Goal: Contribute content: Contribute content

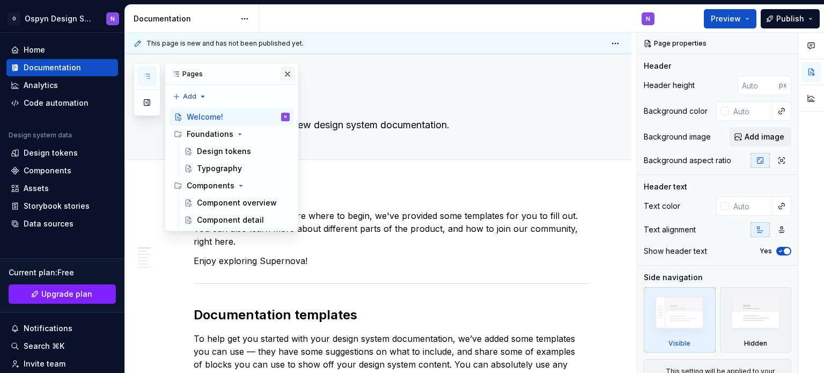
click at [287, 68] on button "button" at bounding box center [287, 74] width 15 height 15
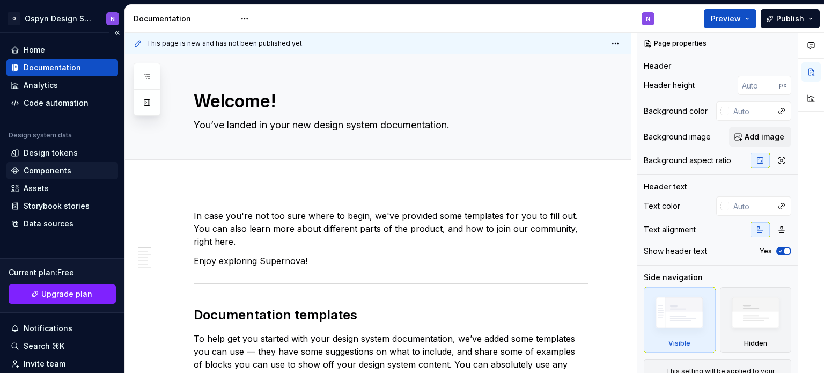
click at [25, 166] on div "Components" at bounding box center [48, 170] width 48 height 11
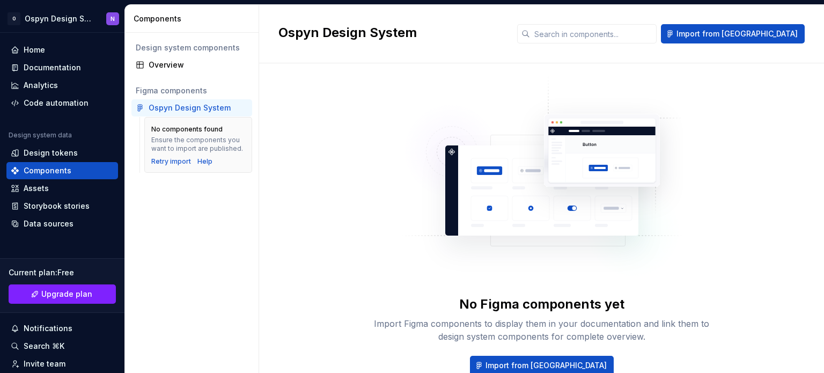
click at [325, 117] on div "No Figma components yet Import Figma components to display them in your documen…" at bounding box center [542, 237] width 527 height 308
click at [723, 33] on button "Import from [GEOGRAPHIC_DATA]" at bounding box center [733, 33] width 144 height 19
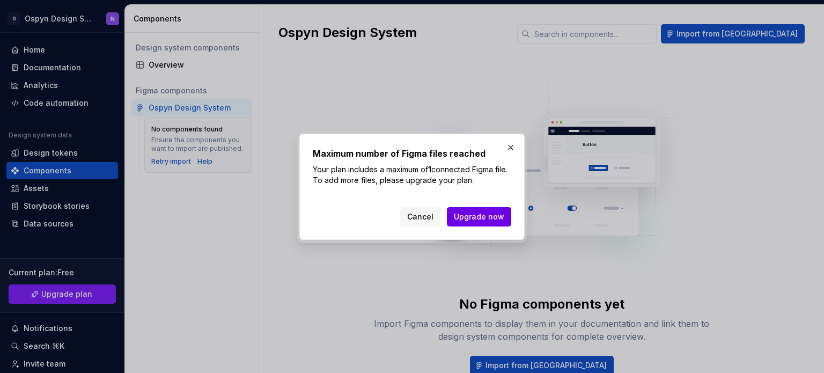
click at [476, 222] on span "Upgrade now" at bounding box center [479, 216] width 50 height 11
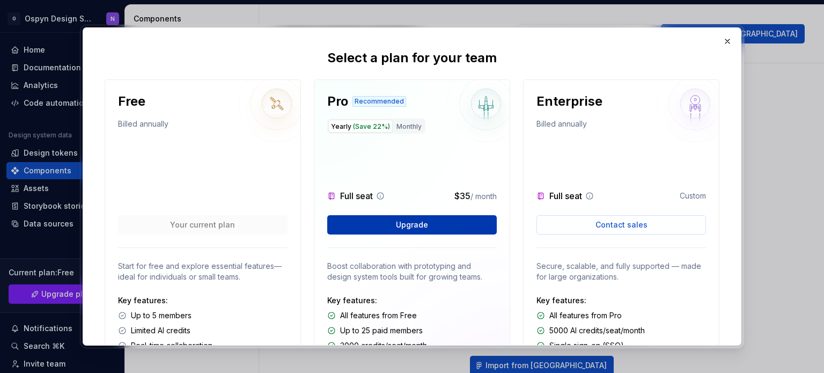
click at [385, 221] on button "Upgrade" at bounding box center [412, 224] width 170 height 19
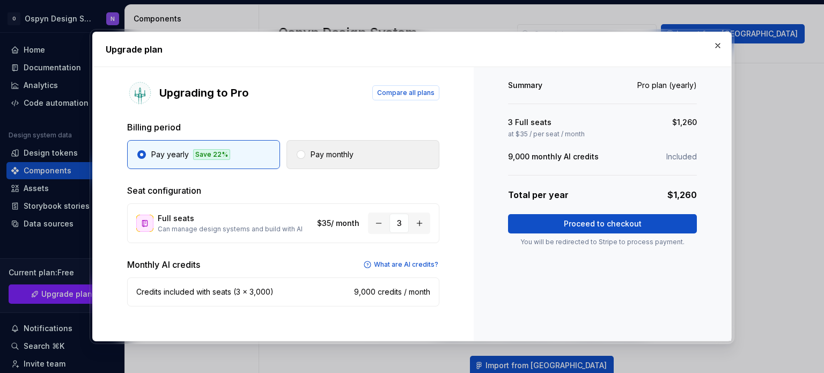
click at [326, 149] on p "Pay monthly" at bounding box center [332, 154] width 43 height 11
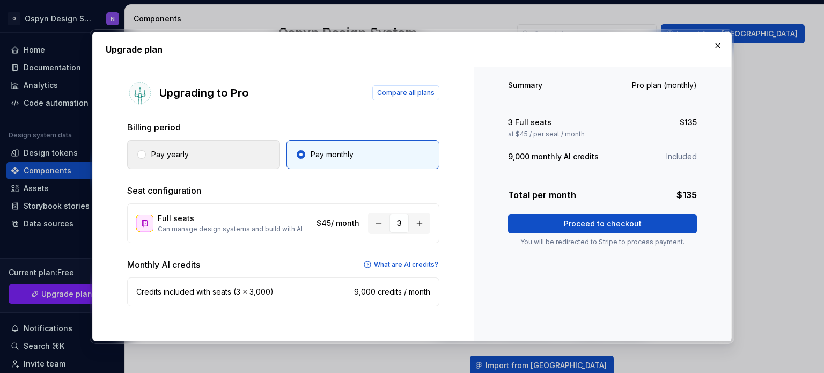
click at [195, 160] on button "Pay yearly" at bounding box center [203, 154] width 153 height 29
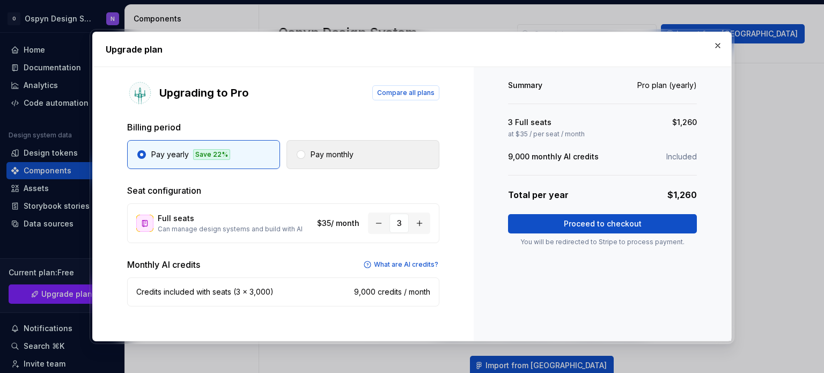
click at [352, 152] on p "Pay monthly" at bounding box center [332, 154] width 43 height 11
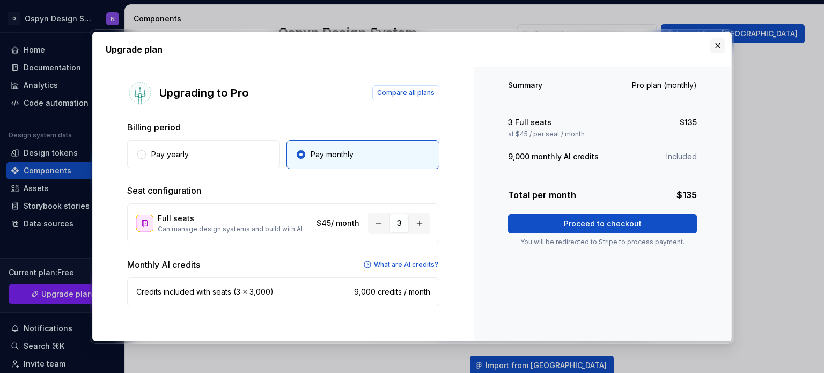
click at [719, 47] on button "button" at bounding box center [718, 45] width 15 height 15
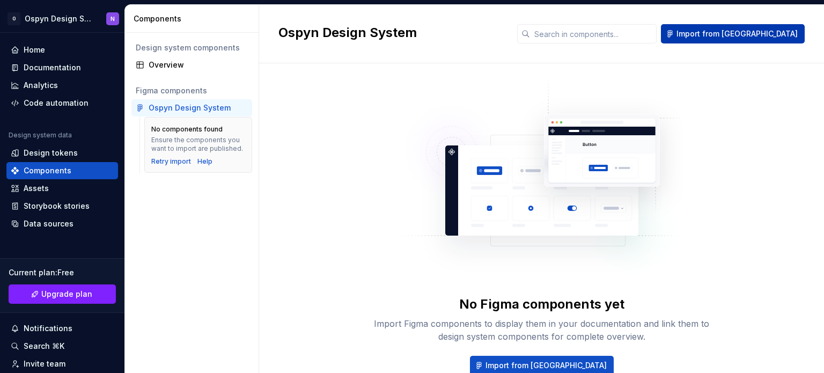
click at [727, 36] on span "Import from [GEOGRAPHIC_DATA]" at bounding box center [737, 33] width 121 height 11
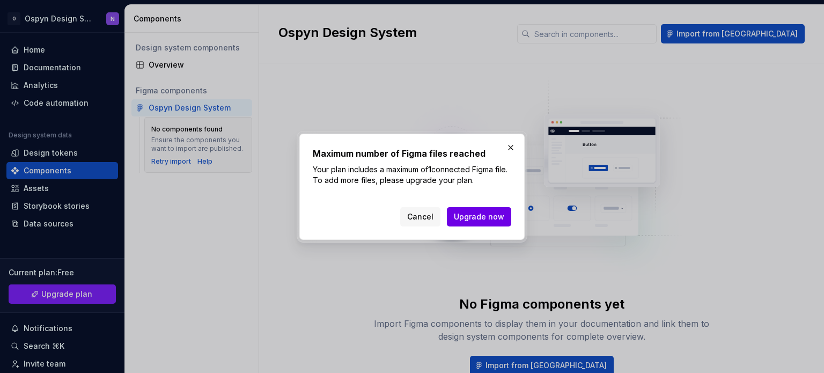
click at [470, 222] on button "Upgrade now" at bounding box center [479, 216] width 64 height 19
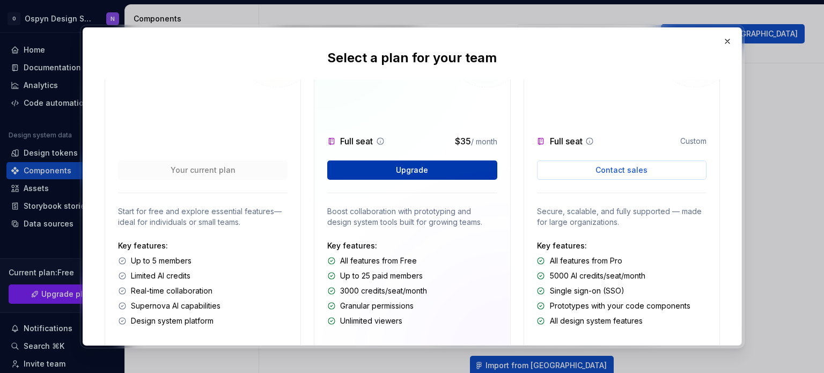
scroll to position [55, 0]
click at [399, 171] on span "Upgrade" at bounding box center [412, 169] width 32 height 11
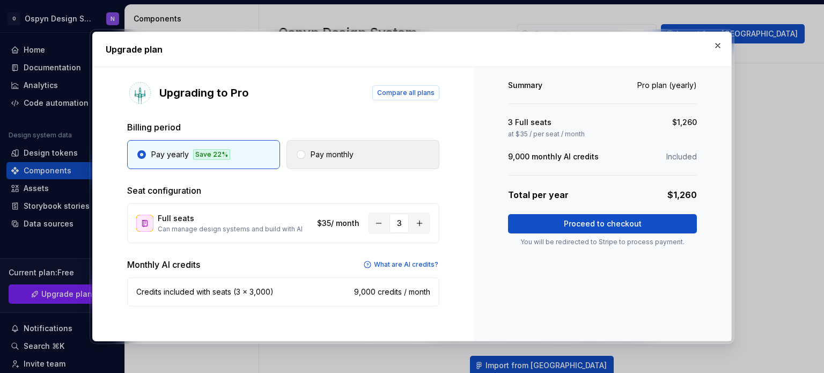
click at [364, 158] on button "Pay monthly" at bounding box center [363, 154] width 153 height 29
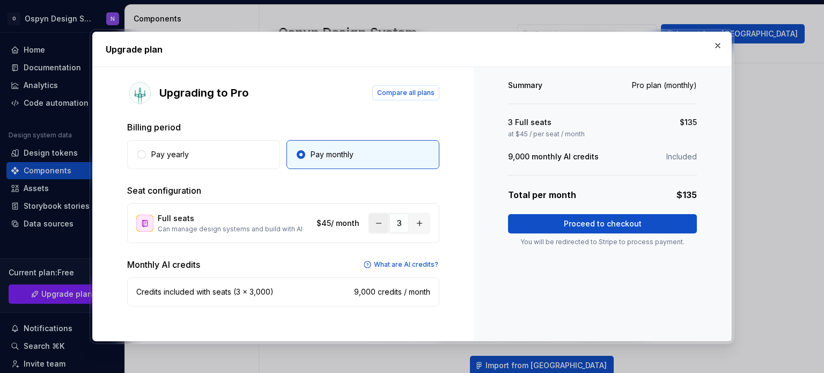
click at [376, 224] on button "button" at bounding box center [378, 223] width 19 height 19
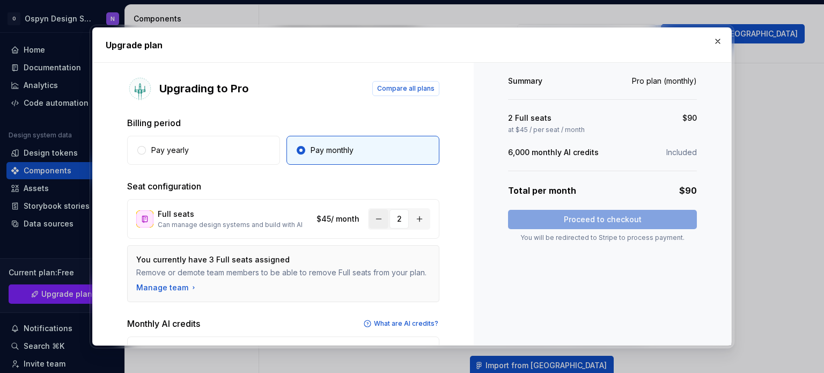
click at [369, 217] on button "button" at bounding box center [378, 218] width 19 height 19
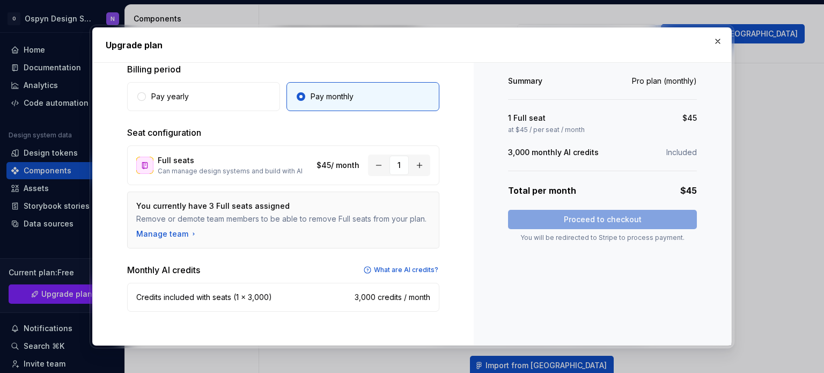
scroll to position [0, 0]
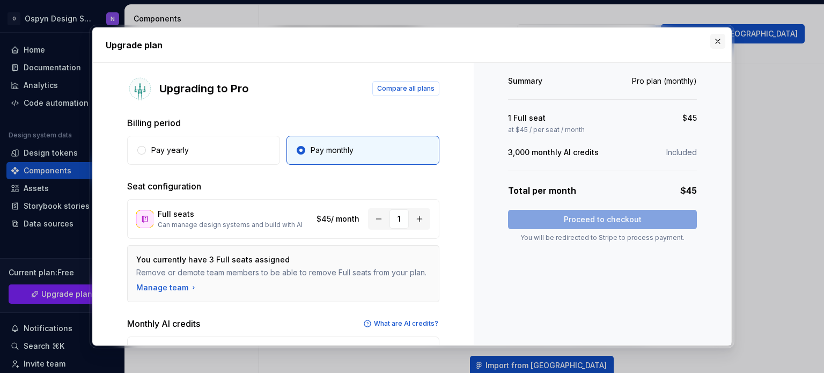
click at [717, 38] on button "button" at bounding box center [718, 41] width 15 height 15
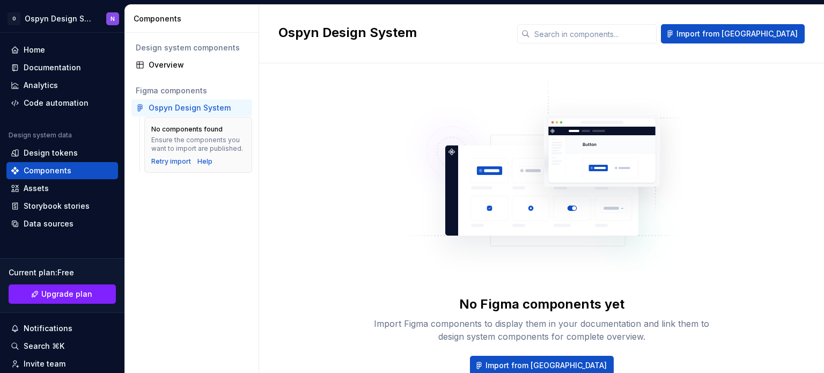
click at [210, 107] on div "Ospyn Design System" at bounding box center [190, 108] width 82 height 11
click at [167, 158] on div "Retry import" at bounding box center [171, 161] width 40 height 9
click at [327, 141] on div "No Figma components yet Import Figma components to display them in your documen…" at bounding box center [542, 237] width 527 height 308
click at [27, 148] on div "Design tokens" at bounding box center [51, 153] width 54 height 11
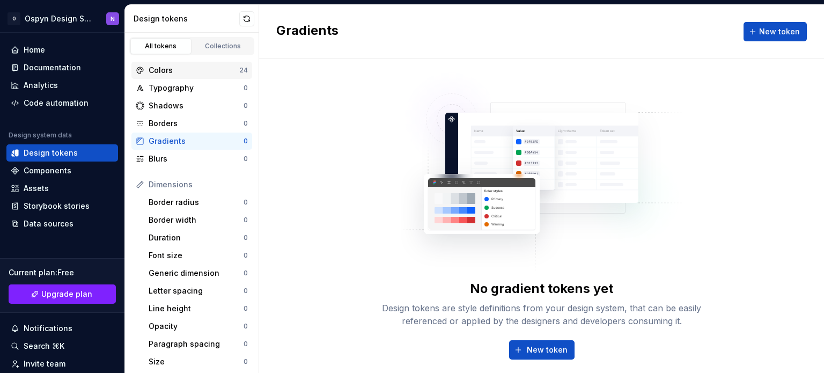
click at [155, 69] on div "Colors" at bounding box center [194, 70] width 91 height 11
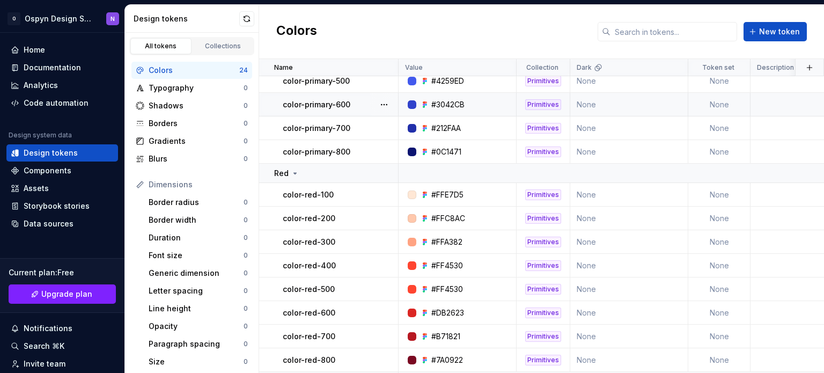
scroll to position [114, 0]
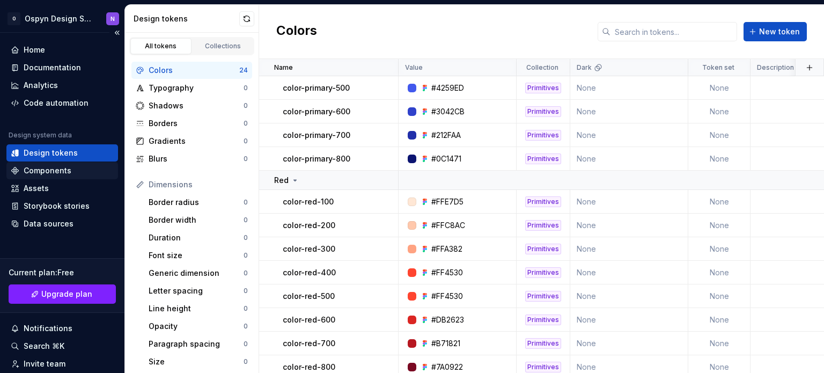
click at [68, 169] on div "Components" at bounding box center [48, 170] width 48 height 11
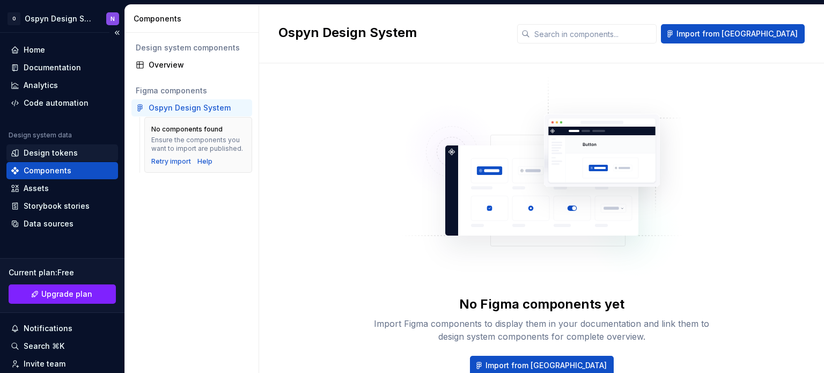
click at [57, 153] on div "Design tokens" at bounding box center [51, 153] width 54 height 11
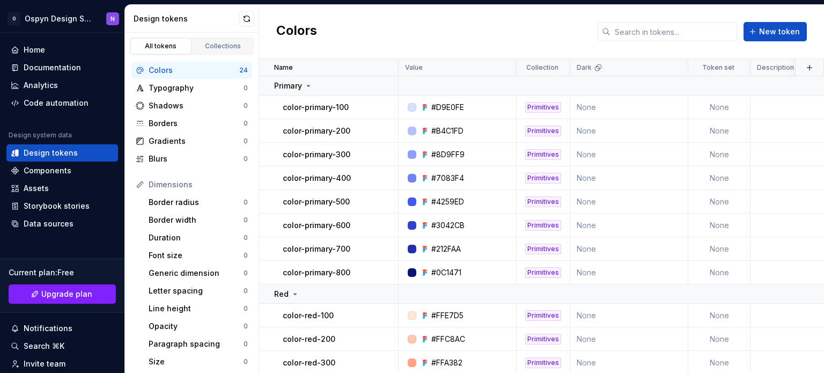
click at [187, 71] on div "Colors" at bounding box center [194, 70] width 91 height 11
click at [302, 87] on p "Primary" at bounding box center [288, 86] width 28 height 11
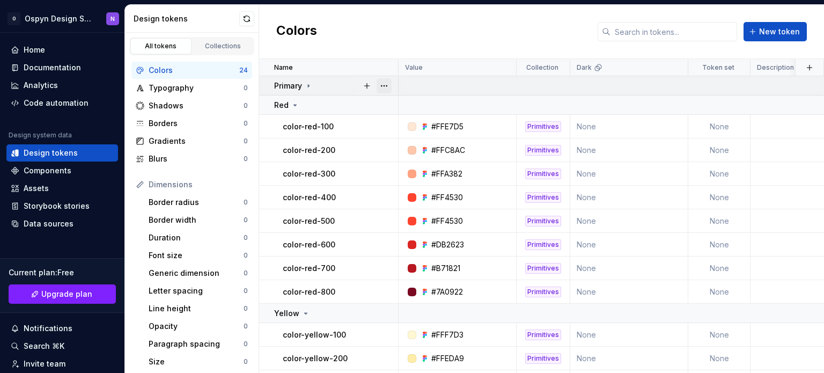
click at [385, 84] on button "button" at bounding box center [384, 85] width 15 height 15
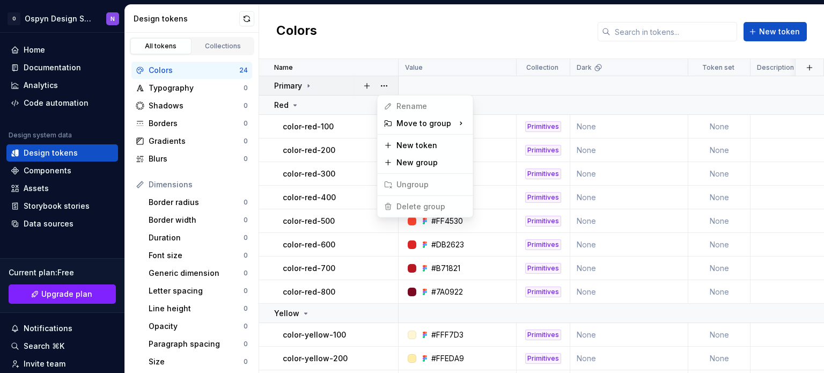
click at [314, 82] on html "O Ospyn Design System N Home Documentation Analytics Code automation Design sys…" at bounding box center [412, 186] width 824 height 373
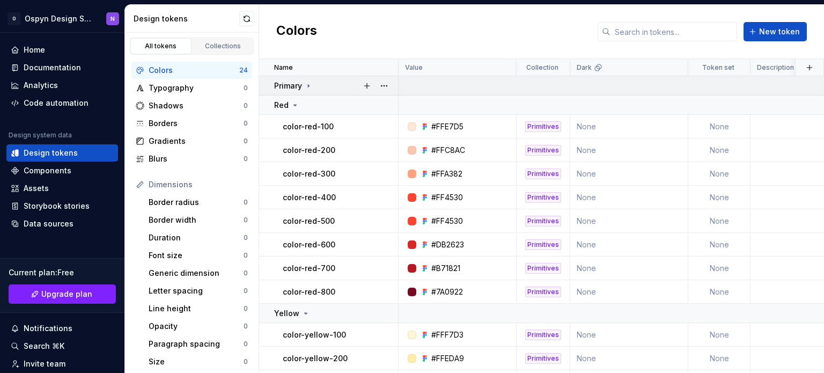
click at [293, 82] on p "Primary" at bounding box center [288, 86] width 28 height 11
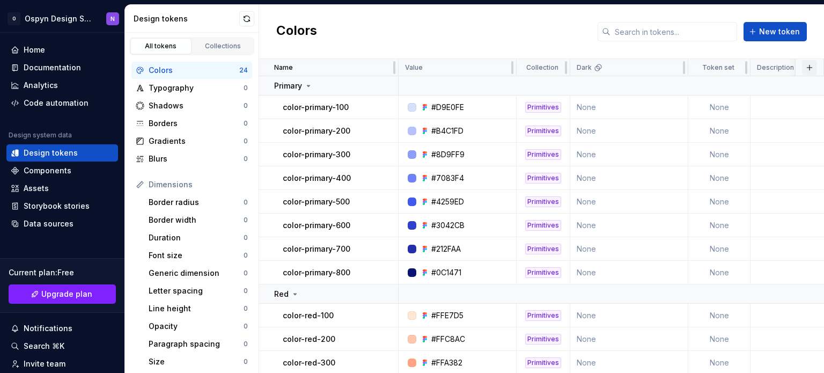
click at [806, 68] on button "button" at bounding box center [809, 67] width 15 height 15
click at [655, 51] on div "Colors New token" at bounding box center [541, 32] width 565 height 54
click at [307, 83] on icon at bounding box center [308, 86] width 9 height 9
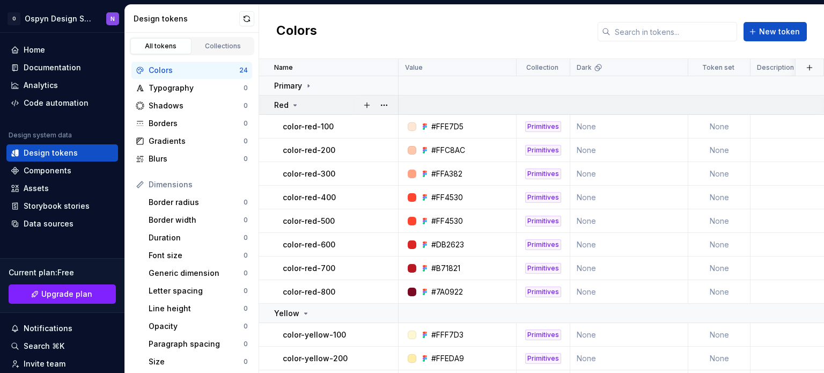
click at [291, 105] on icon at bounding box center [295, 105] width 9 height 9
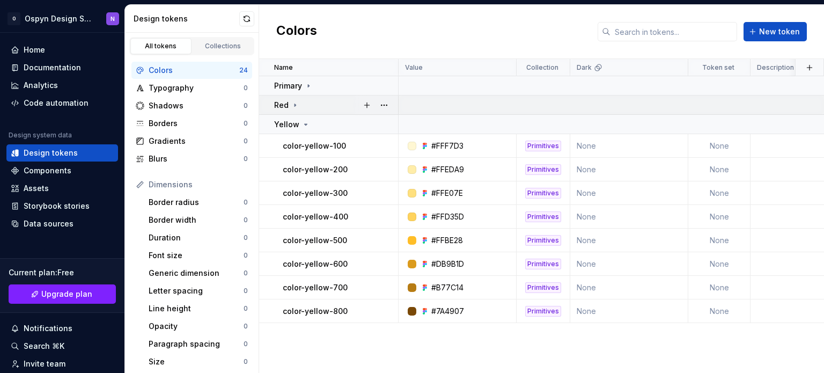
click at [291, 108] on icon at bounding box center [295, 105] width 9 height 9
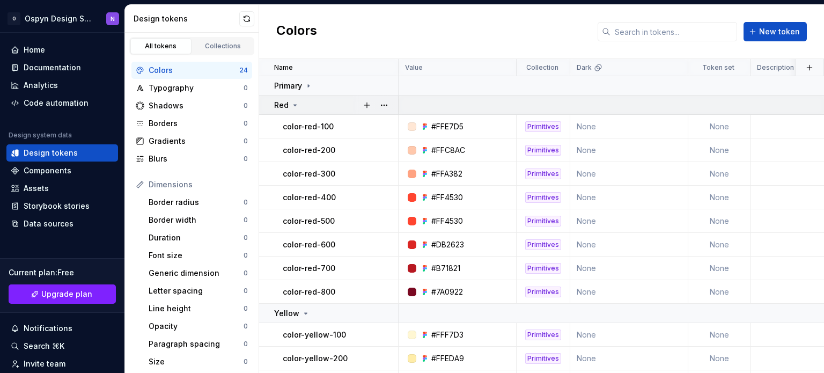
click at [292, 103] on icon at bounding box center [295, 105] width 9 height 9
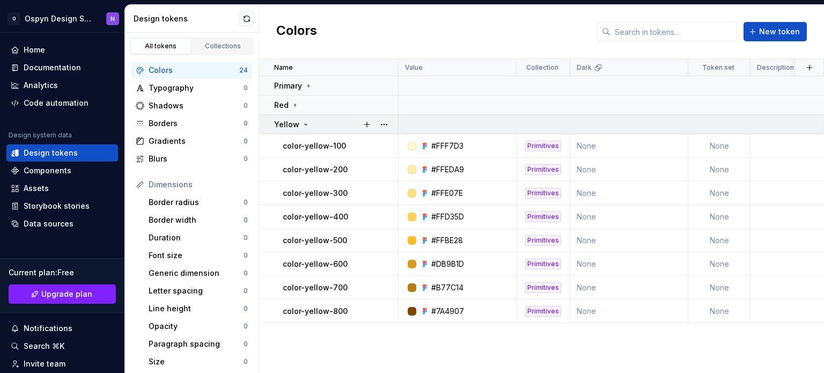
click at [303, 125] on icon at bounding box center [306, 124] width 9 height 9
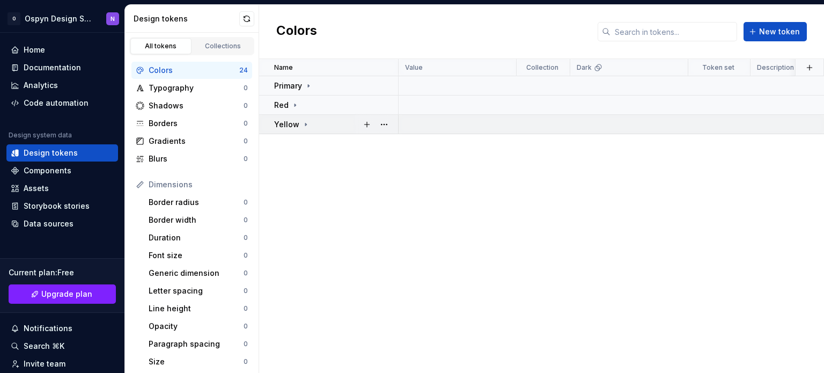
click at [303, 125] on icon at bounding box center [306, 124] width 9 height 9
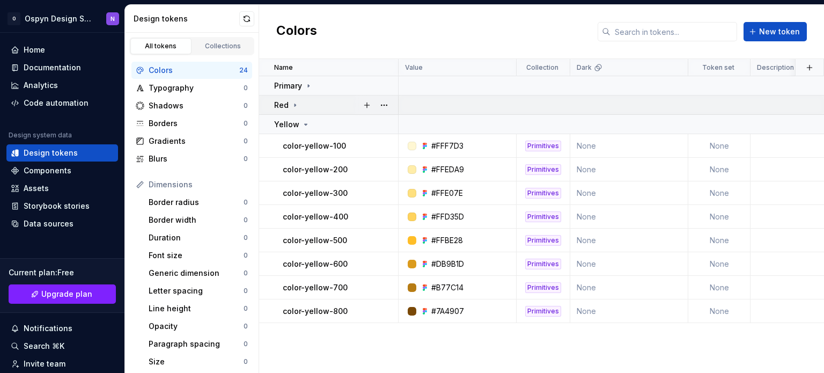
click at [292, 101] on icon at bounding box center [295, 105] width 9 height 9
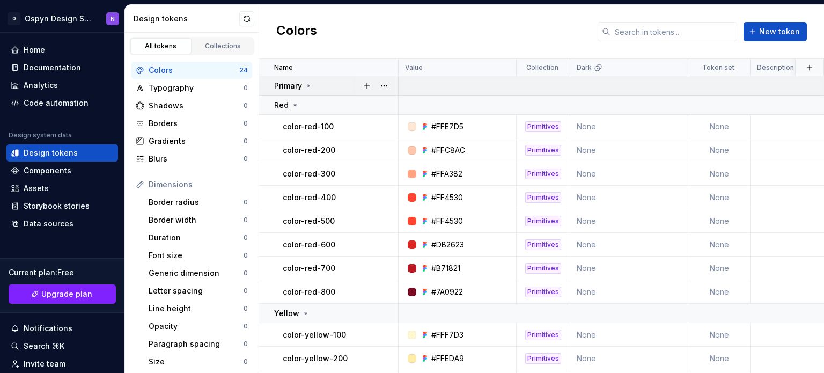
click at [307, 89] on icon at bounding box center [308, 86] width 9 height 9
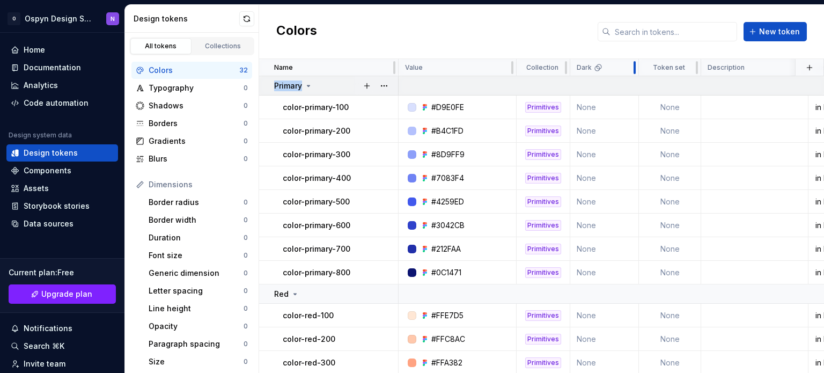
drag, startPoint x: 683, startPoint y: 68, endPoint x: 623, endPoint y: 77, distance: 60.4
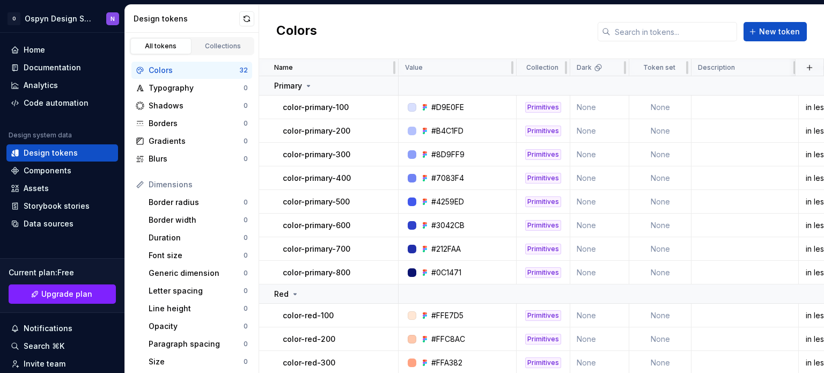
click at [423, 21] on div "Colors New token" at bounding box center [541, 32] width 565 height 54
click at [769, 34] on span "New token" at bounding box center [779, 31] width 41 height 11
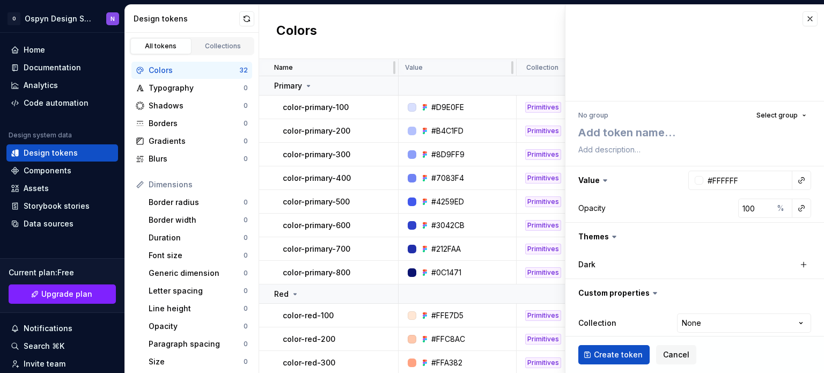
click at [468, 29] on div "Colors New token" at bounding box center [541, 32] width 565 height 54
click at [803, 21] on button "button" at bounding box center [810, 18] width 15 height 15
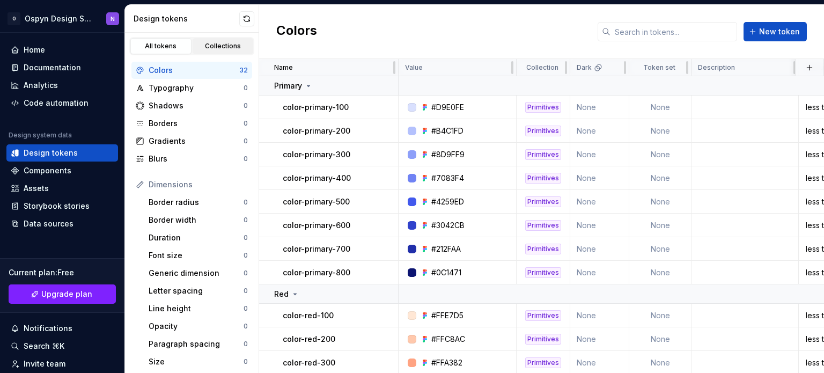
click at [204, 46] on div "Collections" at bounding box center [223, 46] width 54 height 9
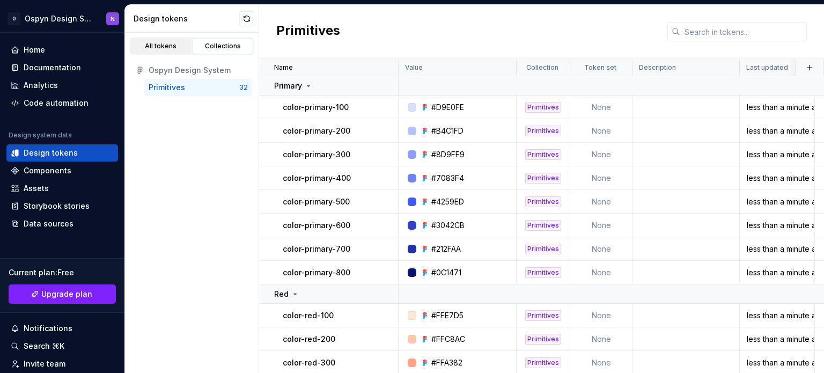
click at [153, 47] on div "All tokens" at bounding box center [161, 46] width 54 height 9
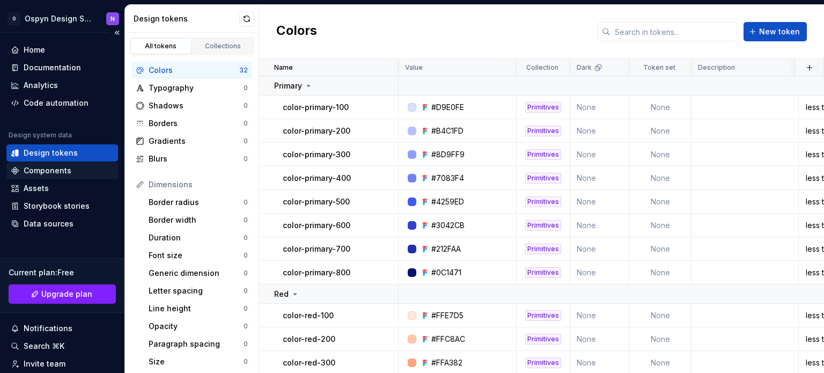
click at [37, 174] on div "Components" at bounding box center [48, 170] width 48 height 11
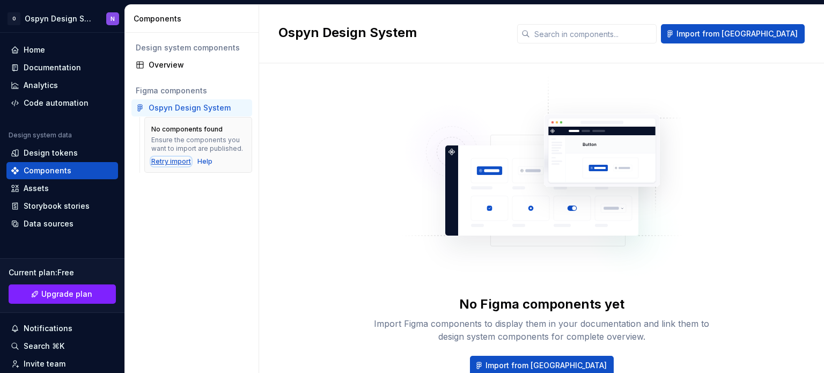
click at [157, 158] on div "Retry import" at bounding box center [171, 161] width 40 height 9
click at [170, 163] on div "Retry import" at bounding box center [171, 161] width 40 height 9
click at [54, 219] on div "Data sources" at bounding box center [49, 223] width 50 height 11
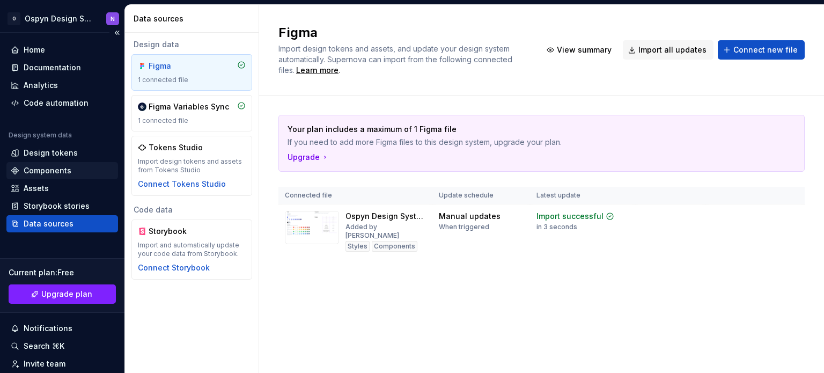
click at [28, 169] on div "Components" at bounding box center [48, 170] width 48 height 11
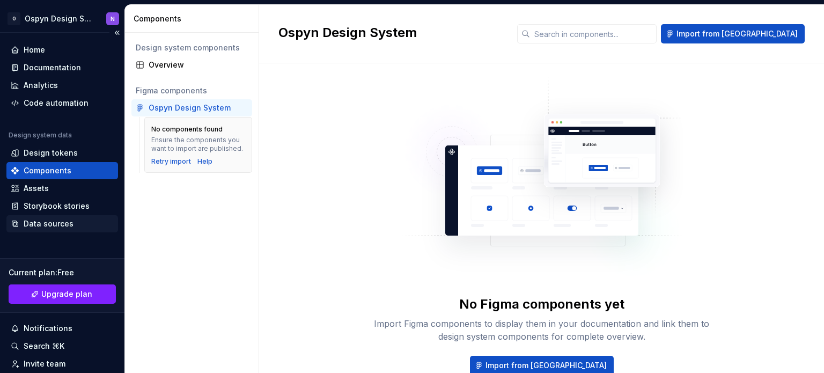
click at [60, 223] on div "Data sources" at bounding box center [49, 223] width 50 height 11
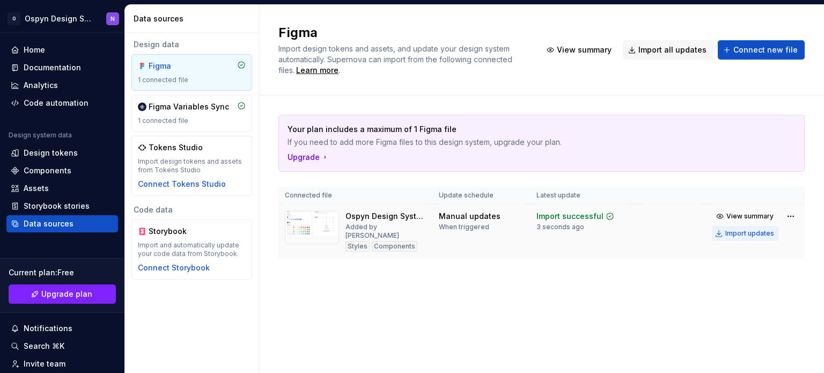
click at [754, 231] on div "Import updates" at bounding box center [750, 233] width 49 height 9
click at [738, 213] on span "View summary" at bounding box center [750, 216] width 47 height 9
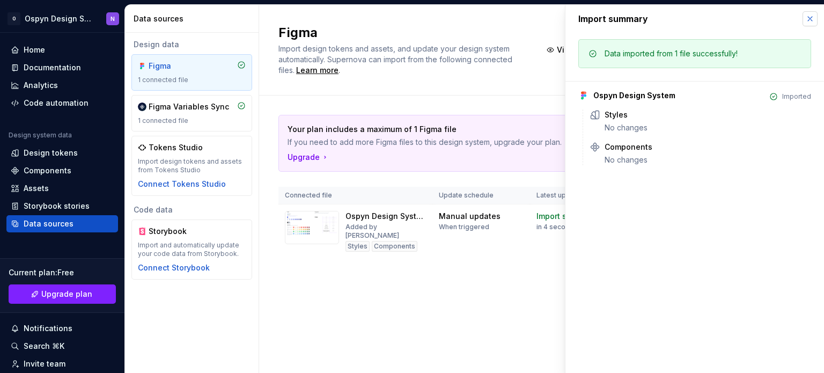
click at [810, 24] on button "button" at bounding box center [810, 18] width 15 height 15
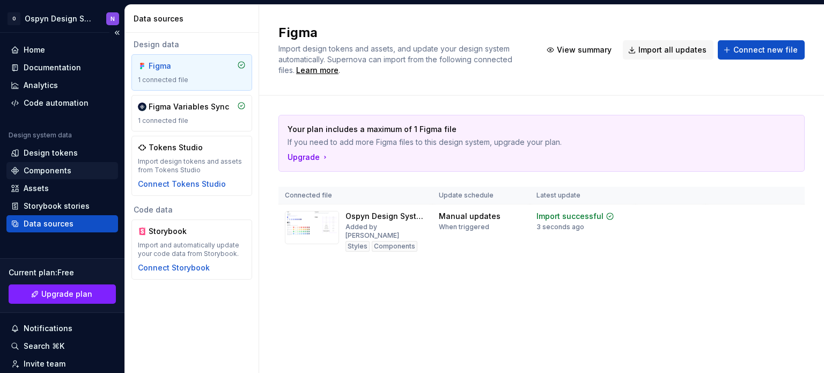
click at [34, 168] on div "Components" at bounding box center [48, 170] width 48 height 11
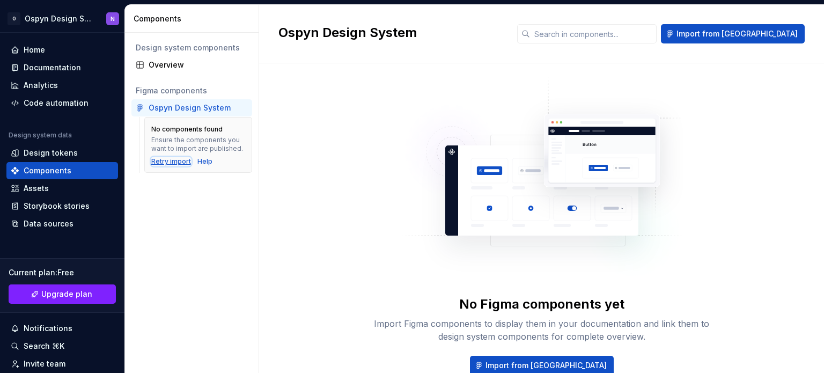
click at [160, 160] on div "Retry import" at bounding box center [171, 161] width 40 height 9
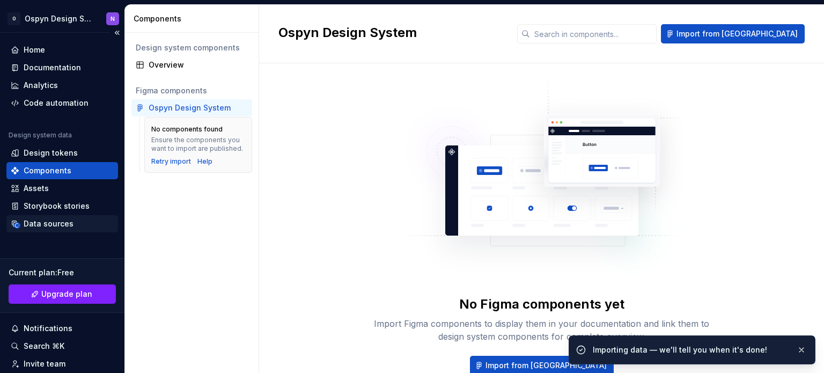
click at [41, 223] on div "Data sources" at bounding box center [49, 223] width 50 height 11
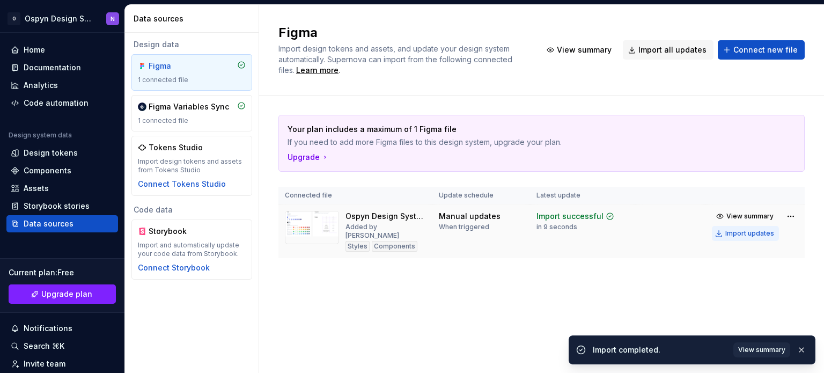
click at [752, 230] on div "Import updates" at bounding box center [750, 233] width 49 height 9
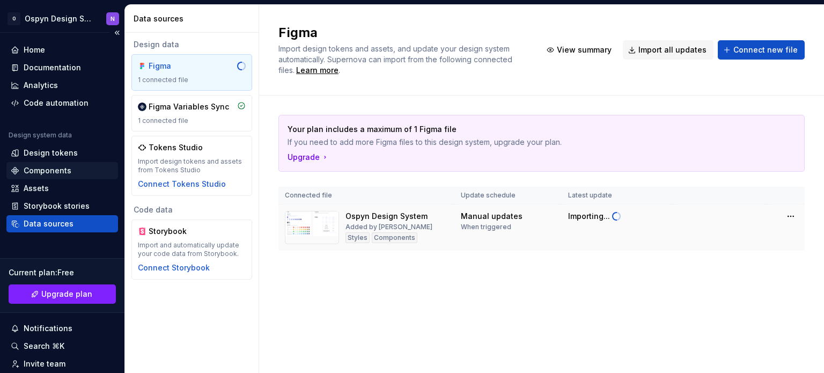
click at [38, 169] on div "Components" at bounding box center [48, 170] width 48 height 11
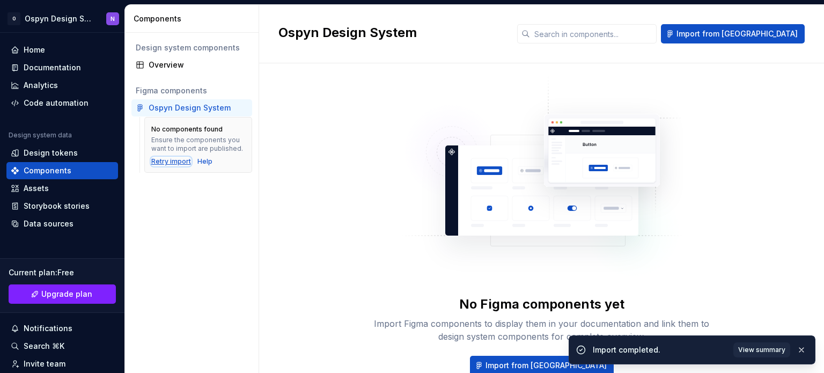
click at [157, 161] on div "Retry import" at bounding box center [171, 161] width 40 height 9
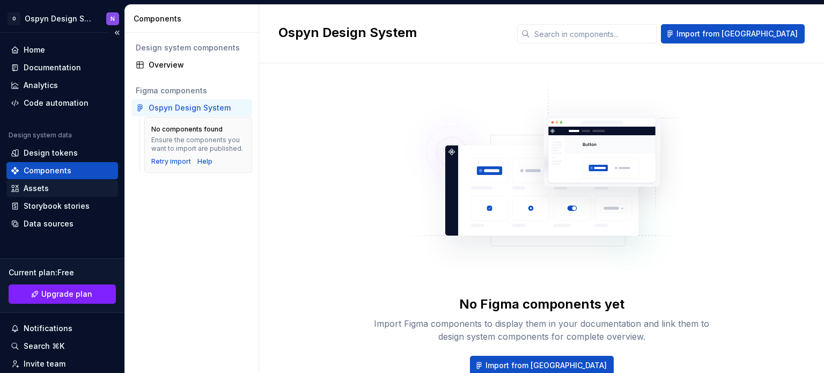
click at [47, 185] on div "Assets" at bounding box center [36, 188] width 25 height 11
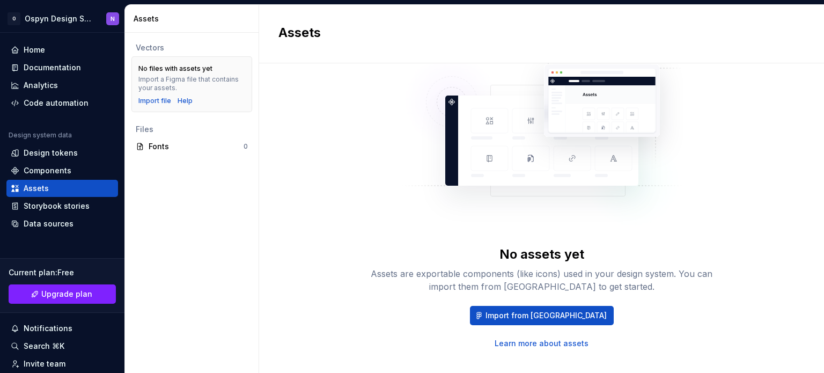
scroll to position [57, 0]
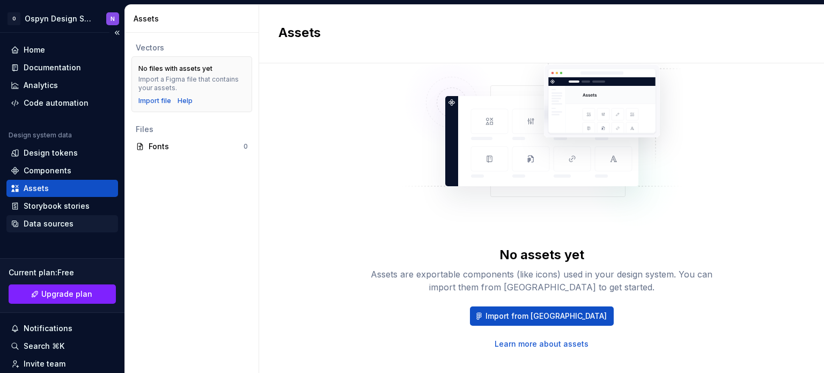
click at [43, 217] on div "Data sources" at bounding box center [62, 223] width 112 height 17
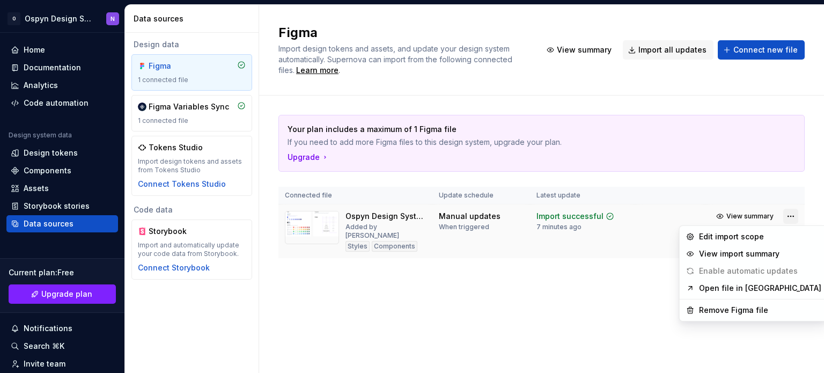
click at [791, 213] on html "O Ospyn Design System N Home Documentation Analytics Code automation Design sys…" at bounding box center [412, 186] width 824 height 373
click at [713, 238] on div "Edit import scope" at bounding box center [760, 236] width 122 height 11
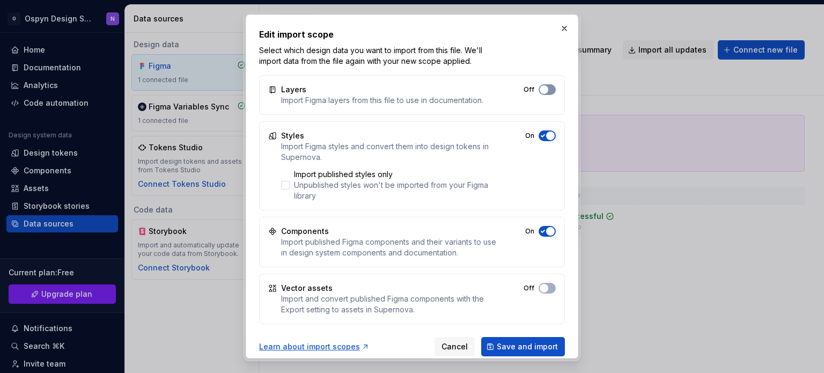
click at [550, 92] on button "Off" at bounding box center [547, 89] width 17 height 11
click at [542, 290] on span "button" at bounding box center [544, 288] width 9 height 9
click at [522, 347] on span "Save and import" at bounding box center [527, 346] width 61 height 11
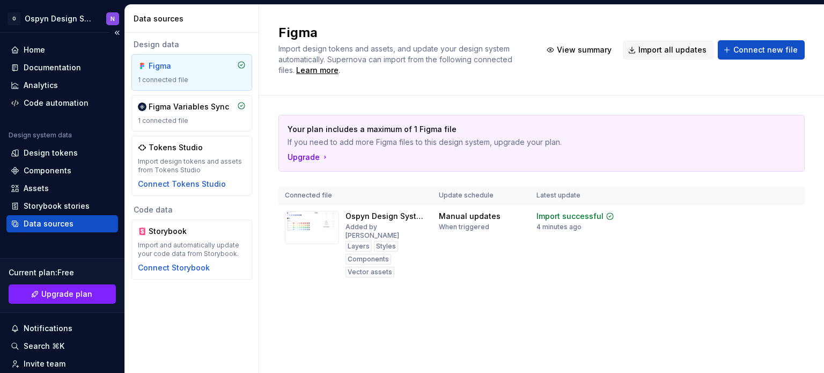
click at [57, 114] on div "Home Documentation Analytics Code automation Design system data Design tokens C…" at bounding box center [62, 136] width 112 height 191
click at [56, 106] on div "Code automation" at bounding box center [56, 103] width 65 height 11
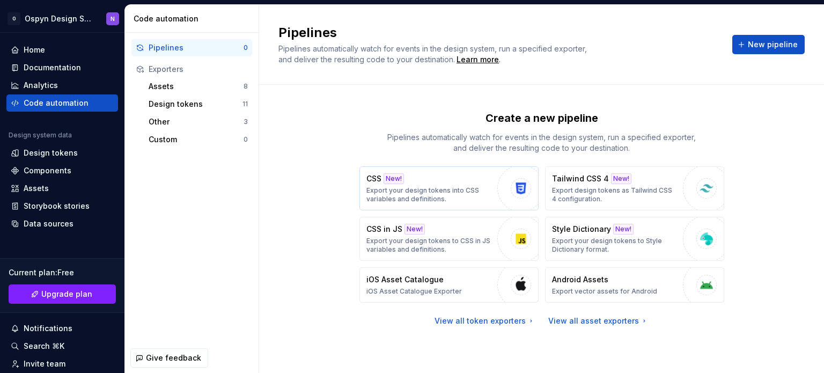
click at [385, 191] on p "Export your design tokens into CSS variables and definitions." at bounding box center [430, 194] width 126 height 17
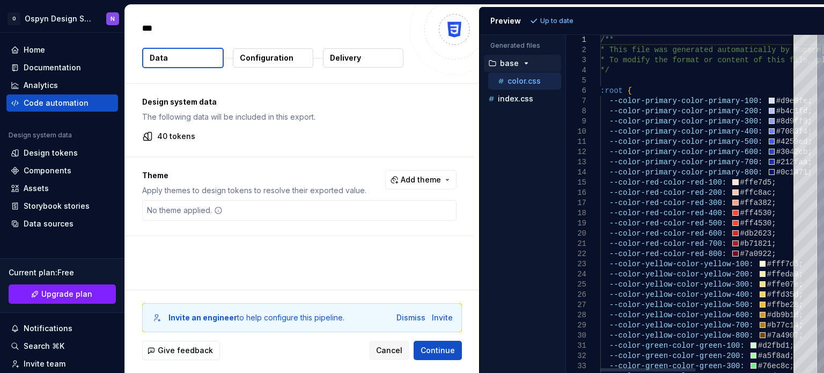
type textarea "*"
click at [419, 177] on span "Add theme" at bounding box center [421, 179] width 40 height 11
click at [254, 177] on html "O Ospyn Design System N Home Documentation Analytics Code automation Design sys…" at bounding box center [412, 186] width 824 height 373
click at [232, 218] on div "No theme applied." at bounding box center [299, 210] width 315 height 20
click at [423, 343] on button "Continue" at bounding box center [438, 350] width 48 height 19
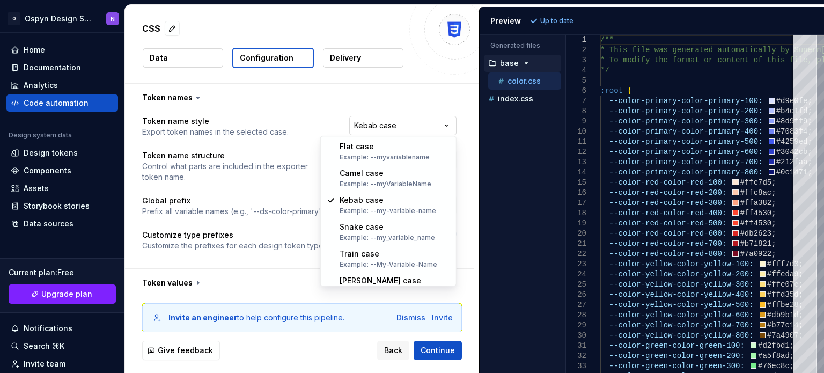
click at [385, 127] on html "**********" at bounding box center [412, 186] width 824 height 373
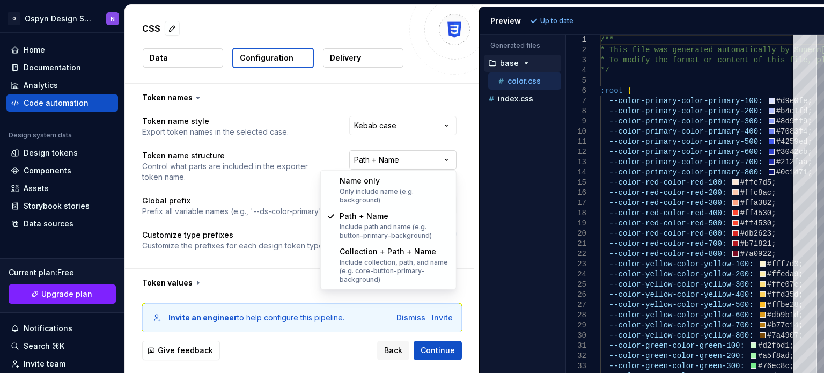
click at [406, 153] on html "**********" at bounding box center [412, 186] width 824 height 373
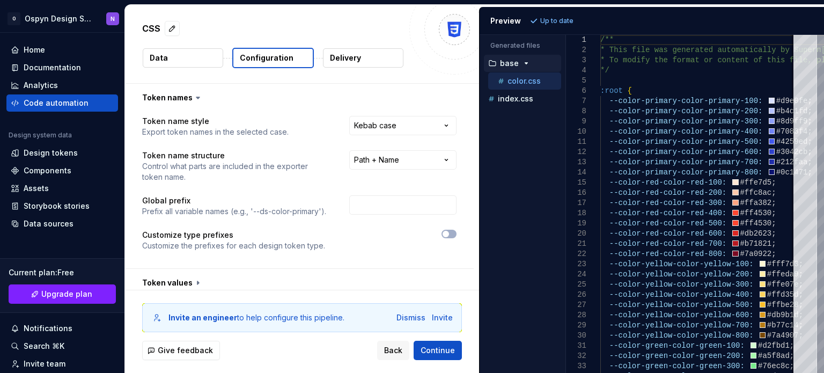
click at [371, 148] on html "**********" at bounding box center [412, 186] width 824 height 373
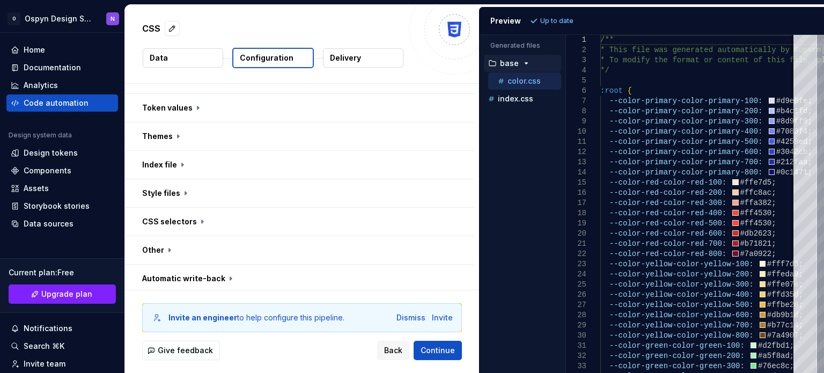
scroll to position [176, 0]
click at [440, 350] on span "Continue" at bounding box center [438, 350] width 34 height 11
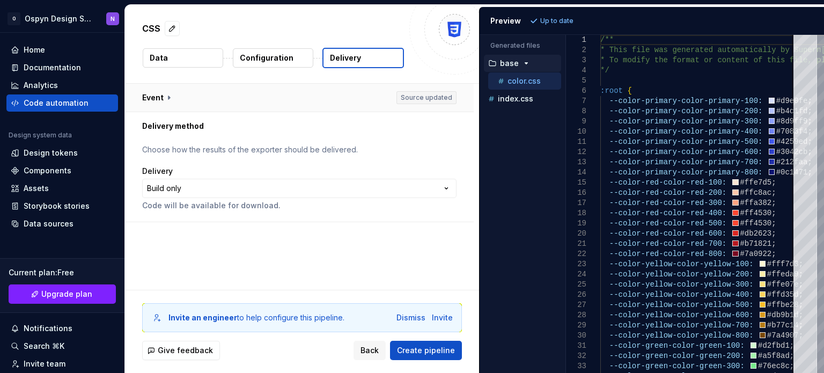
click at [175, 92] on button "button" at bounding box center [299, 98] width 349 height 28
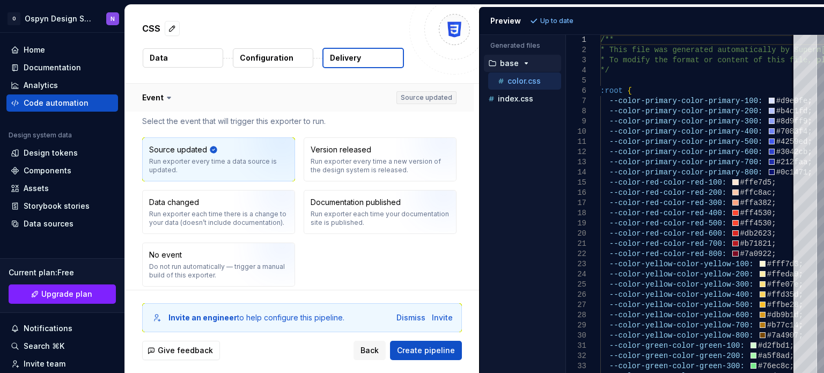
click at [175, 92] on button "button" at bounding box center [299, 98] width 349 height 28
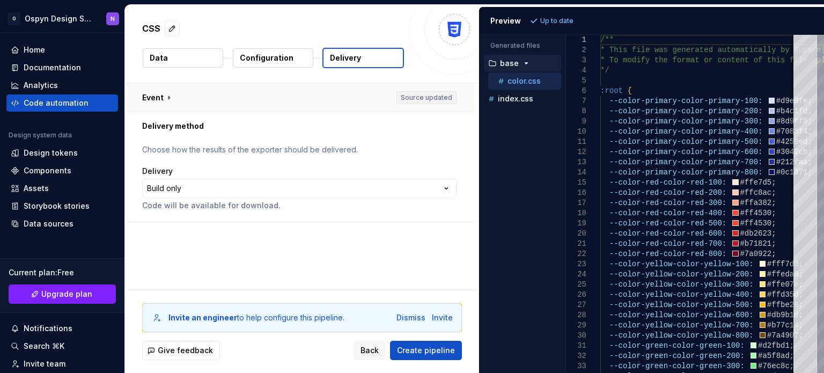
click at [175, 92] on button "button" at bounding box center [299, 98] width 349 height 28
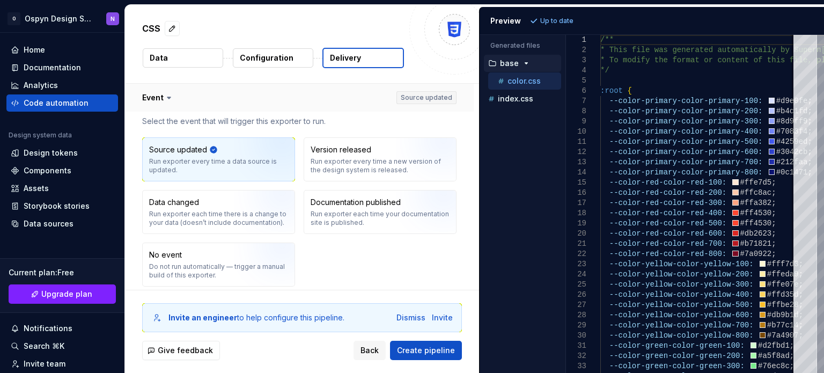
click at [175, 92] on button "button" at bounding box center [299, 98] width 349 height 28
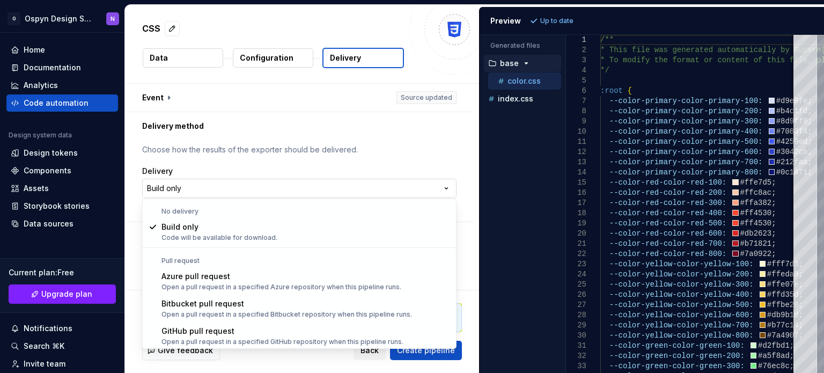
click at [185, 180] on html "**********" at bounding box center [412, 186] width 824 height 373
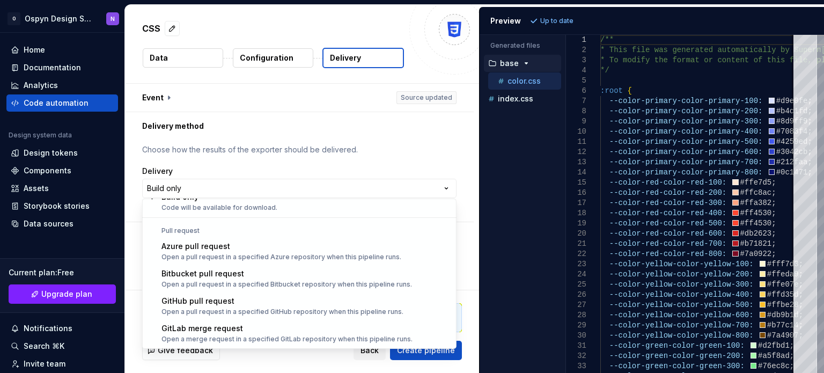
select select "******"
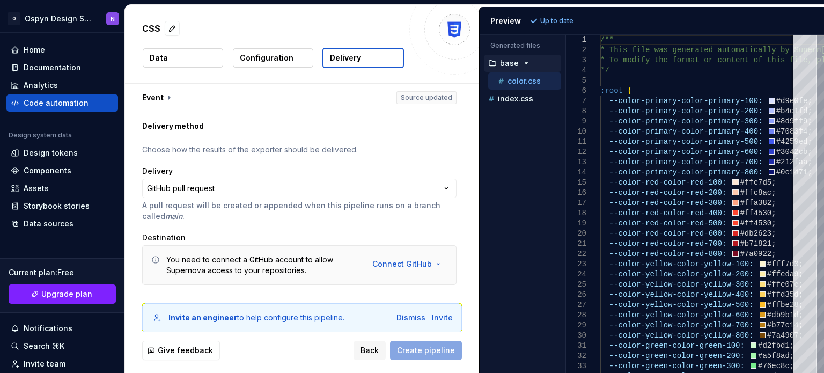
scroll to position [33, 0]
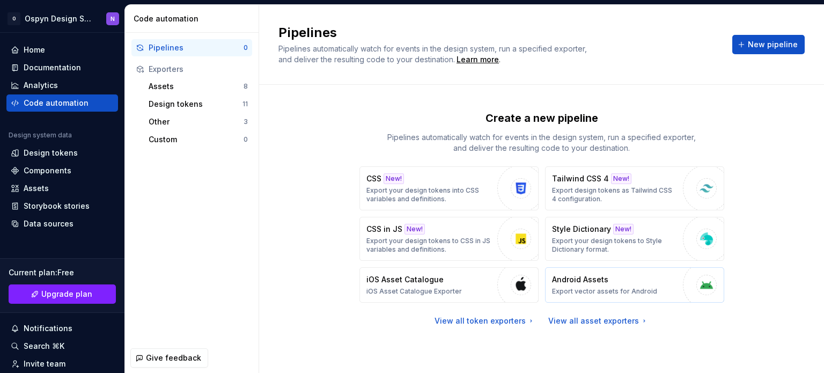
click at [601, 281] on p "Android Assets" at bounding box center [580, 279] width 56 height 11
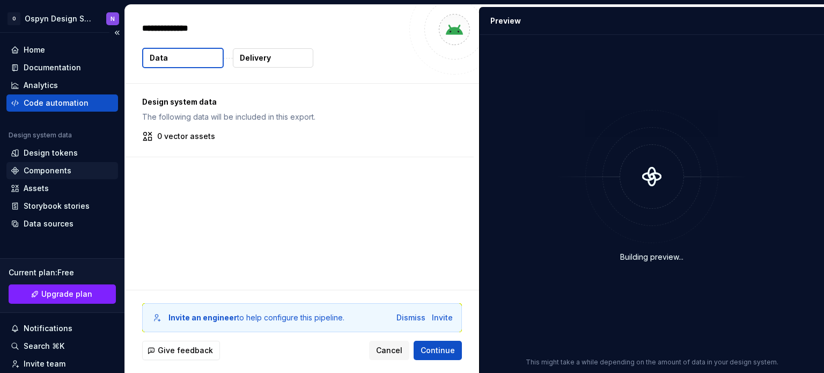
click at [41, 167] on div "Components" at bounding box center [48, 170] width 48 height 11
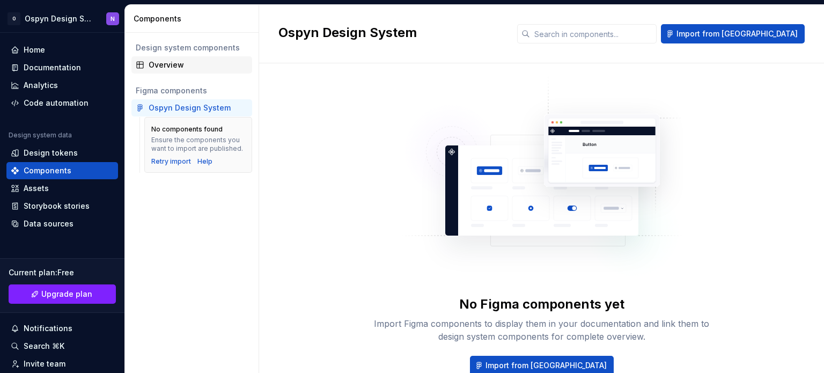
click at [180, 67] on div "Overview" at bounding box center [198, 65] width 99 height 11
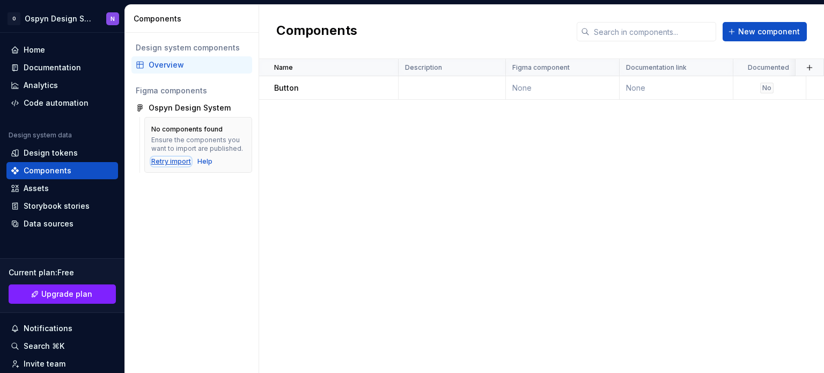
click at [170, 162] on div "Retry import" at bounding box center [171, 161] width 40 height 9
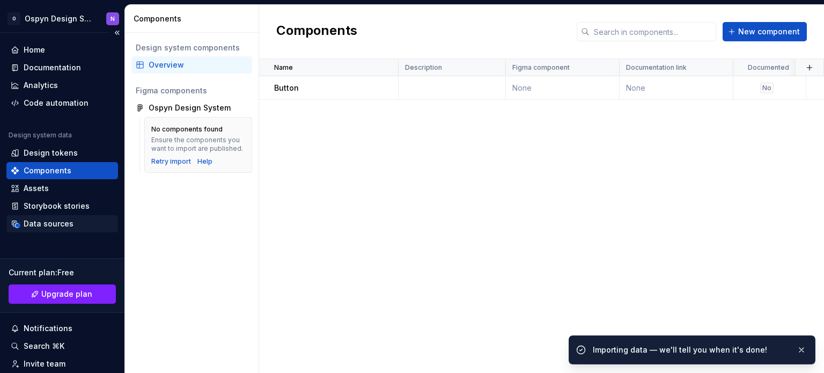
click at [30, 218] on div "Data sources" at bounding box center [49, 223] width 50 height 11
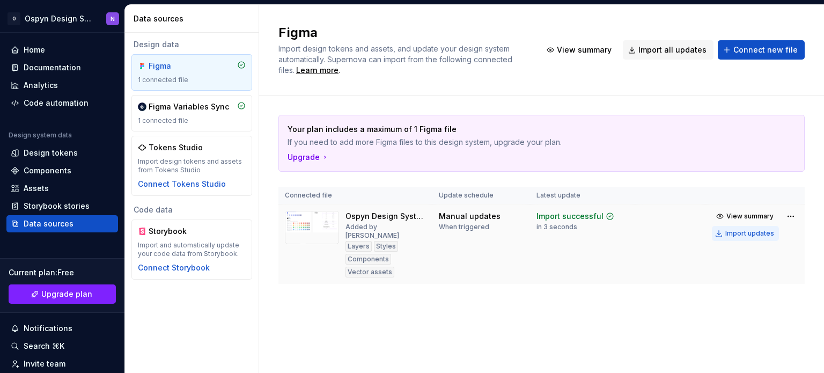
click at [733, 232] on div "Import updates" at bounding box center [750, 233] width 49 height 9
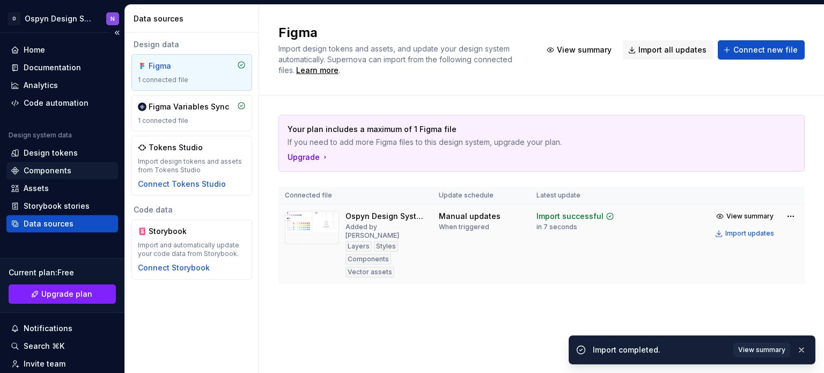
click at [38, 171] on div "Components" at bounding box center [48, 170] width 48 height 11
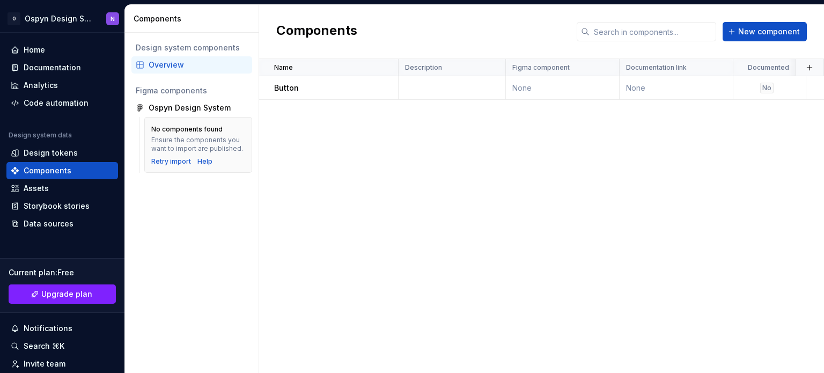
click at [181, 63] on div "Overview" at bounding box center [198, 65] width 99 height 11
click at [182, 105] on div "Ospyn Design System" at bounding box center [190, 108] width 82 height 11
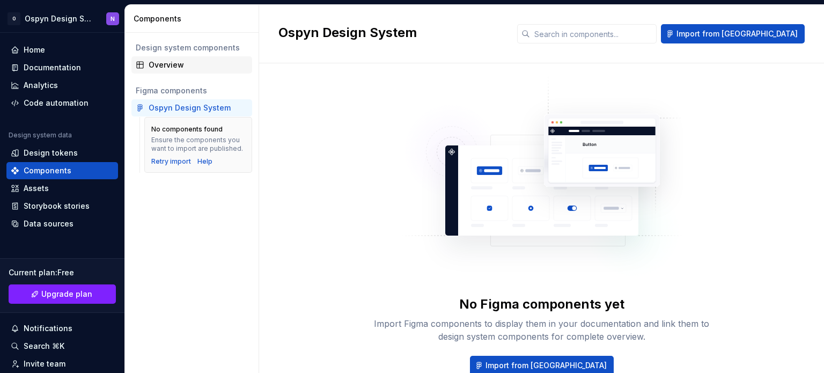
click at [148, 70] on div "Overview" at bounding box center [191, 64] width 121 height 17
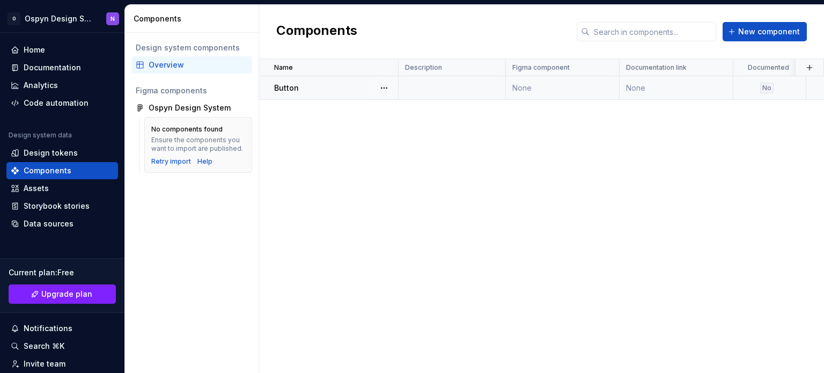
click at [301, 85] on div "Button" at bounding box center [335, 88] width 123 height 11
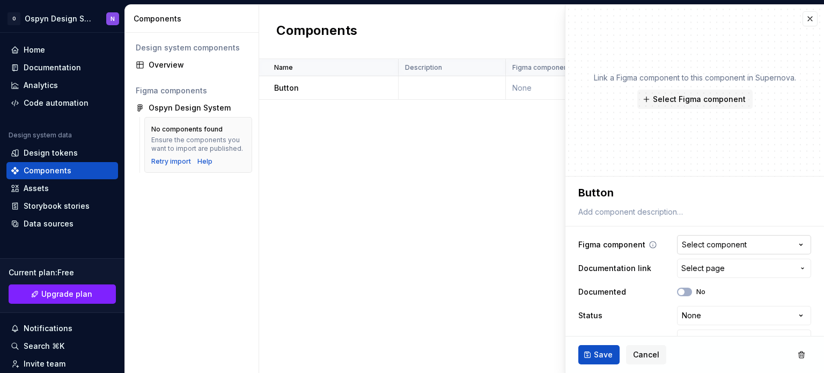
click at [728, 245] on div "Select component" at bounding box center [714, 244] width 65 height 11
click at [634, 163] on html "**********" at bounding box center [412, 186] width 824 height 373
click at [693, 269] on span "Select page" at bounding box center [703, 268] width 43 height 11
click at [539, 265] on html "**********" at bounding box center [412, 186] width 824 height 373
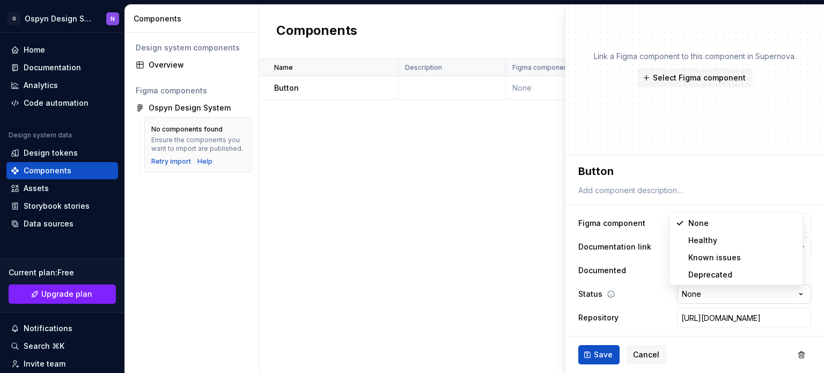
click at [703, 292] on html "**********" at bounding box center [412, 186] width 824 height 373
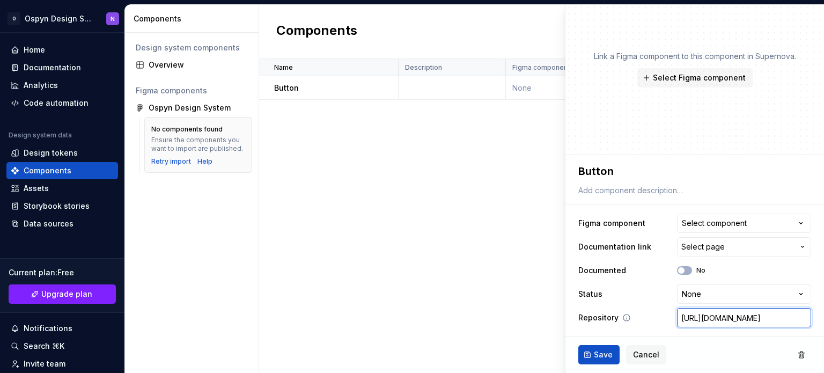
click at [700, 310] on input "[URL][DOMAIN_NAME]" at bounding box center [744, 317] width 134 height 19
click at [467, 143] on div "Name Description Figma component Documentation link Documented Status Repositor…" at bounding box center [541, 216] width 565 height 314
click at [471, 136] on div "Name Description Figma component Documentation link Documented Status Repositor…" at bounding box center [541, 216] width 565 height 314
click at [648, 347] on button "Cancel" at bounding box center [646, 354] width 40 height 19
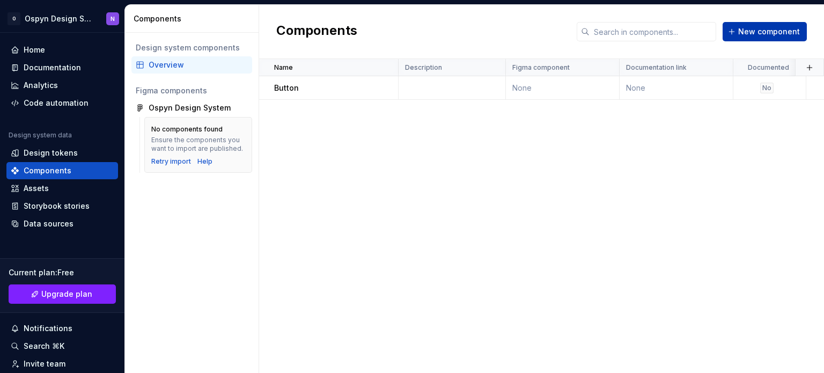
click at [771, 27] on span "New component" at bounding box center [770, 31] width 62 height 11
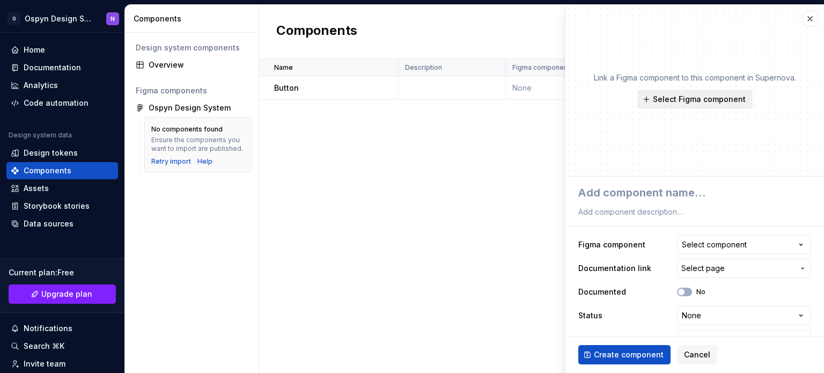
click at [656, 99] on span "Select Figma component" at bounding box center [699, 99] width 93 height 11
click at [456, 156] on div "Name Description Figma component Documentation link Documented Status Repositor…" at bounding box center [541, 216] width 565 height 314
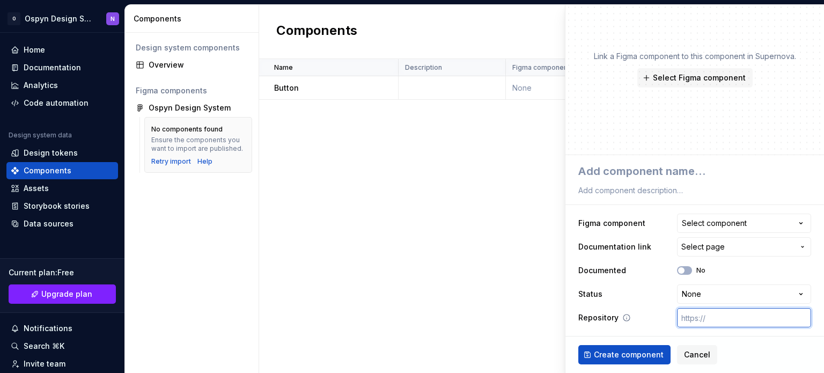
click at [693, 318] on input "text" at bounding box center [744, 317] width 134 height 19
paste input "[URL][DOMAIN_NAME]"
type textarea "*"
type input "[URL][DOMAIN_NAME]"
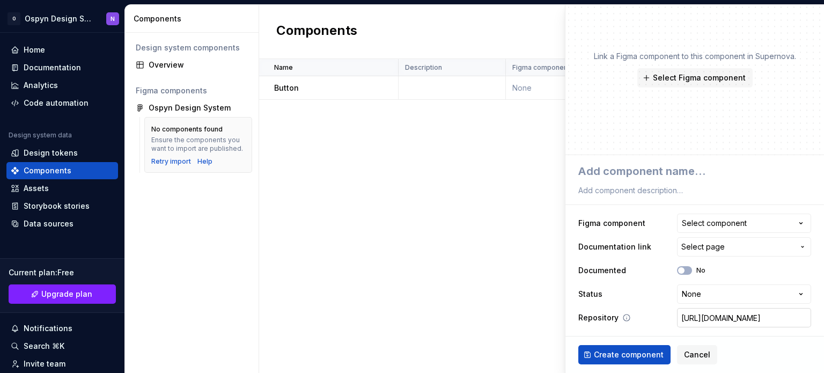
type textarea "*"
click at [741, 297] on html "**********" at bounding box center [412, 186] width 824 height 373
select select "**********"
click at [696, 253] on button "Select page" at bounding box center [744, 246] width 134 height 19
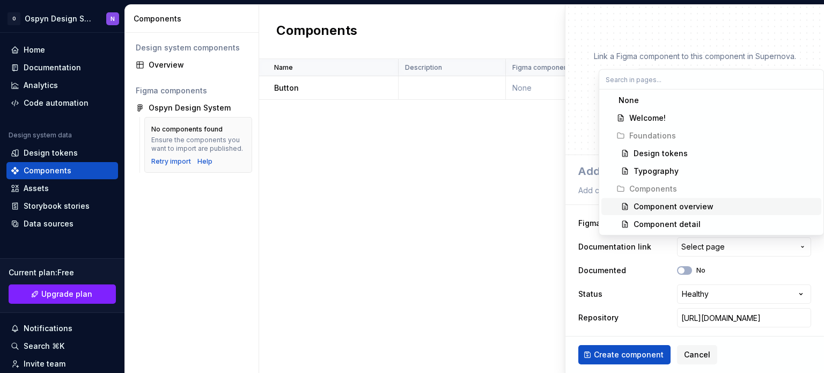
click at [657, 210] on div "Component overview" at bounding box center [674, 206] width 80 height 11
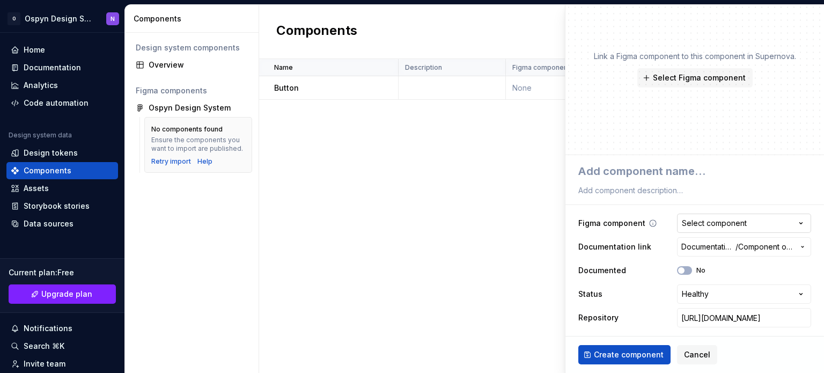
click at [727, 221] on div "Select component" at bounding box center [714, 223] width 65 height 11
click at [630, 167] on html "**********" at bounding box center [412, 186] width 824 height 373
click at [619, 169] on textarea at bounding box center [692, 171] width 233 height 19
type textarea "*"
type textarea "B"
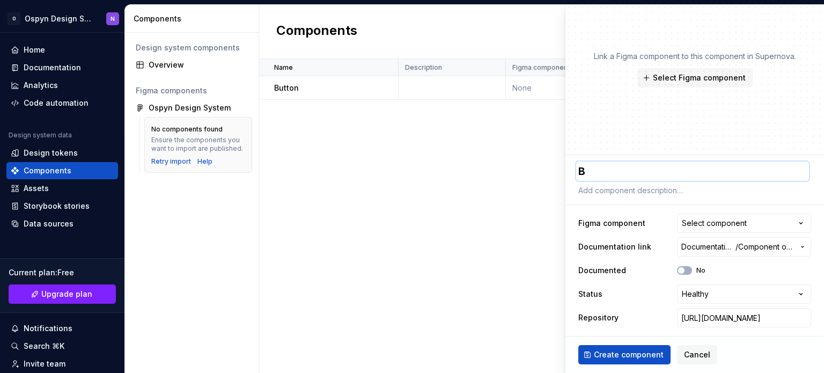
type textarea "*"
type textarea "Bu"
type textarea "*"
type textarea "But"
type textarea "*"
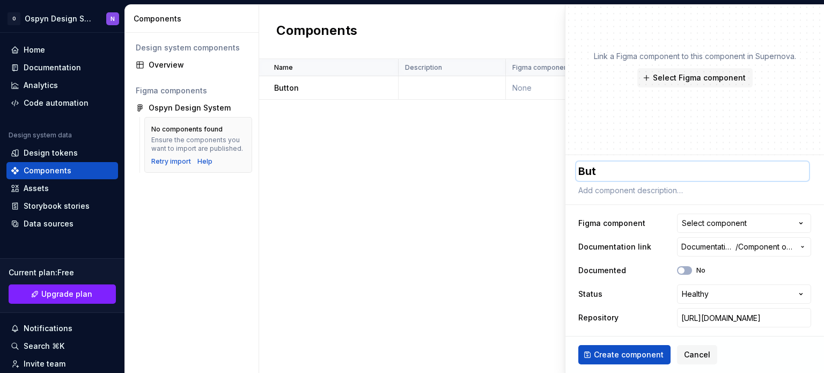
type textarea "Buto"
type textarea "*"
type textarea "Buton"
type textarea "*"
type textarea "Buto"
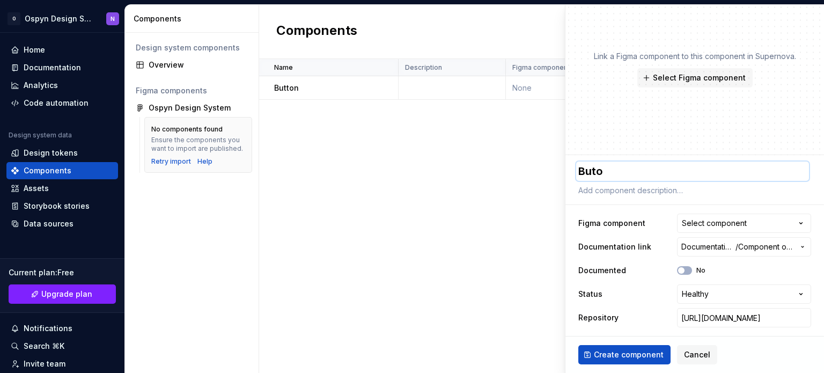
type textarea "*"
type textarea "But"
type textarea "*"
type textarea "Butt"
type textarea "*"
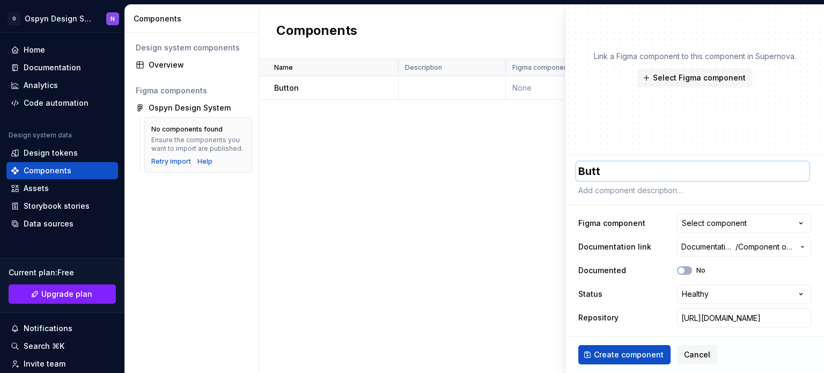
type textarea "Butto"
type textarea "*"
type textarea "Button"
type textarea "*"
type textarea "Button"
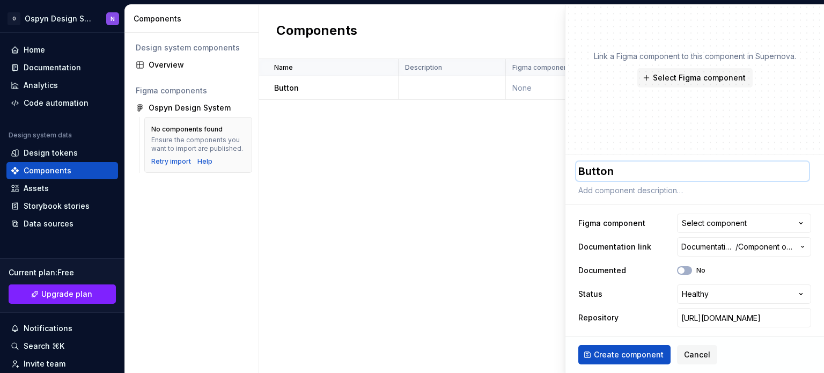
type textarea "*"
type textarea "Button N"
type textarea "*"
type textarea "Button Ne"
type textarea "*"
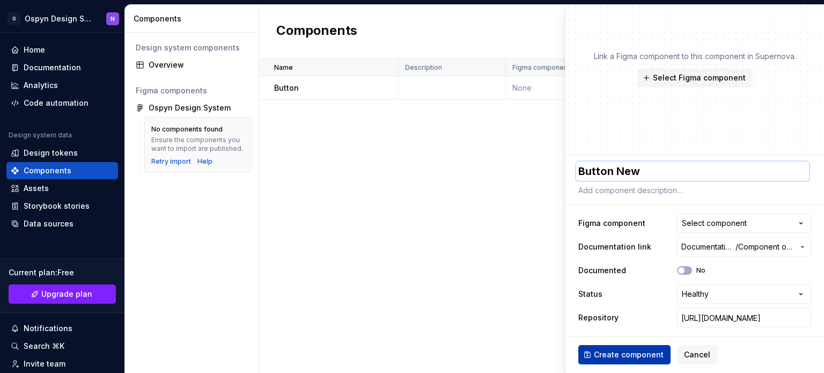
type textarea "Button New"
click at [618, 350] on span "Create component" at bounding box center [629, 354] width 70 height 11
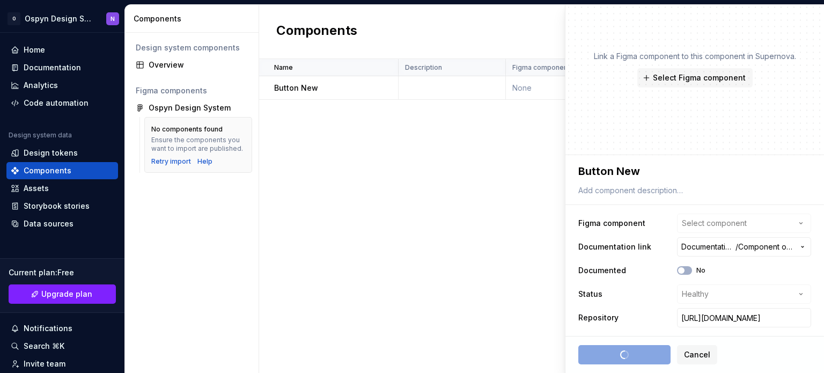
type textarea "*"
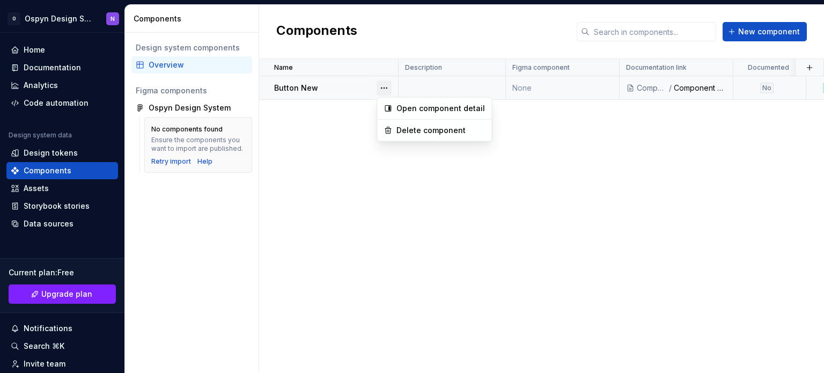
click at [380, 89] on button "button" at bounding box center [384, 88] width 15 height 15
click at [418, 124] on div "Delete component" at bounding box center [434, 130] width 110 height 17
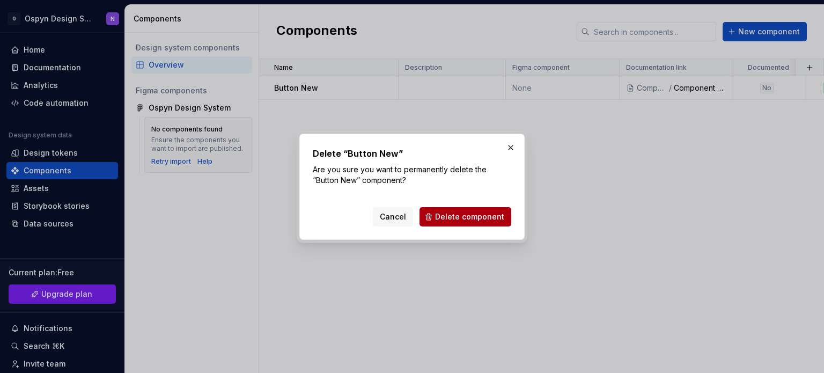
click at [457, 212] on span "Delete component" at bounding box center [469, 216] width 69 height 11
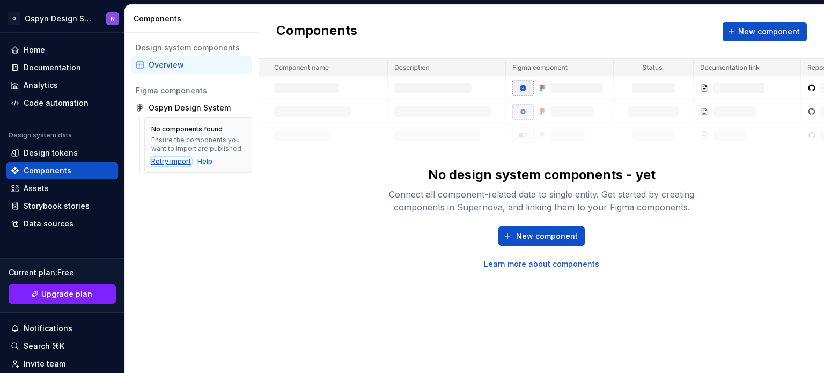
click at [165, 165] on div "Retry import" at bounding box center [171, 161] width 40 height 9
